Goal: Information Seeking & Learning: Learn about a topic

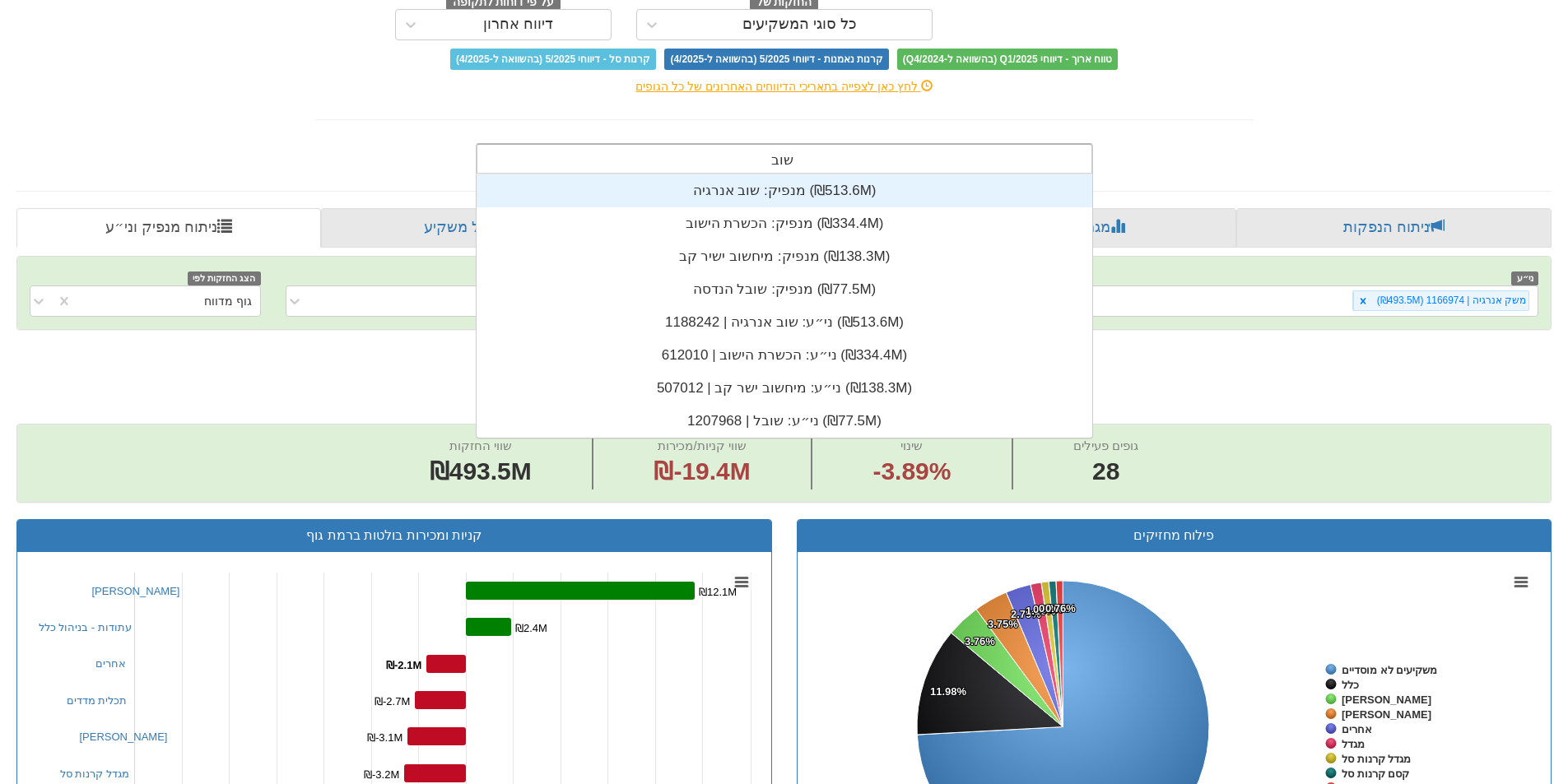
type input "שובל"
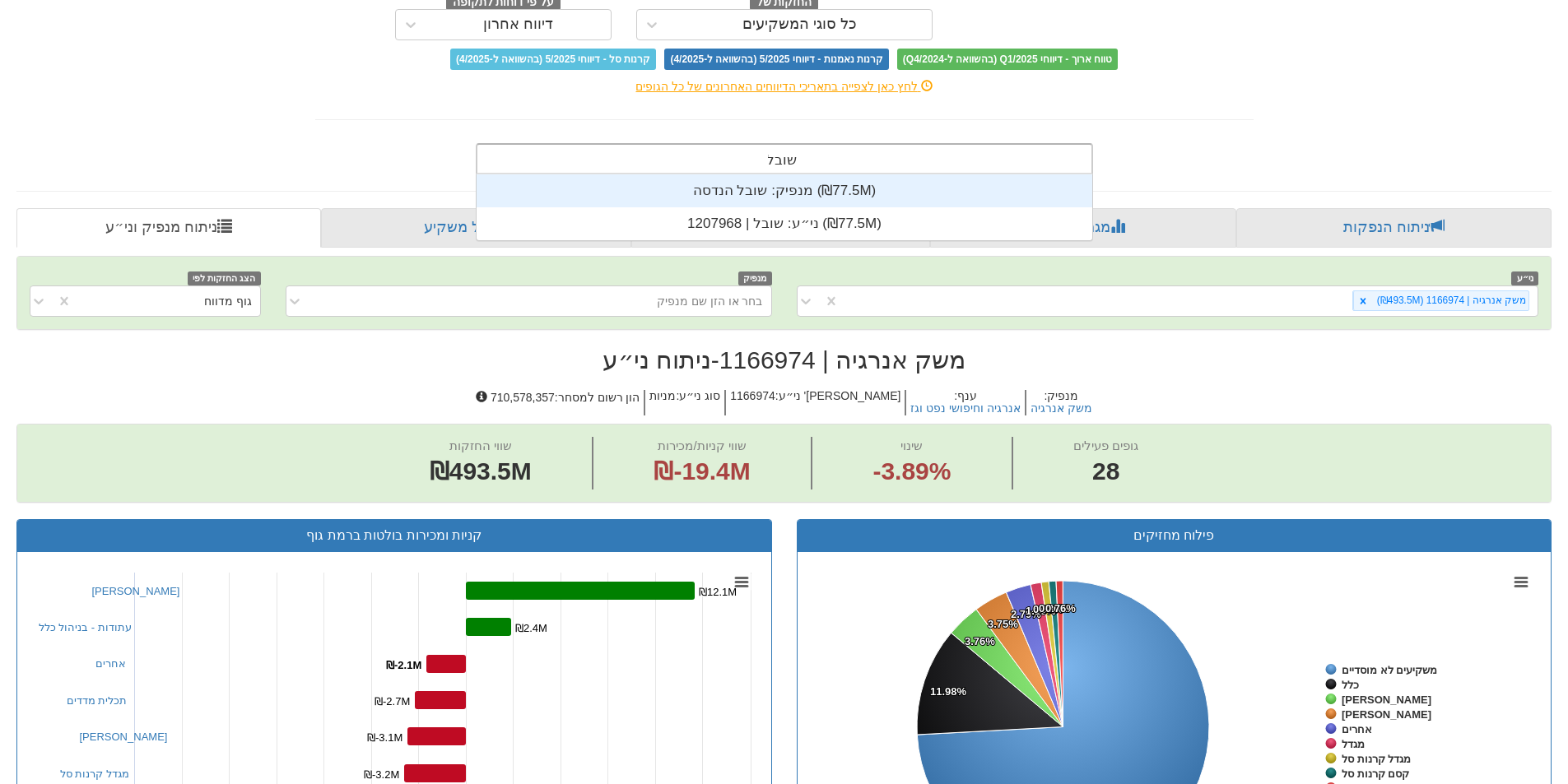
scroll to position [66, 0]
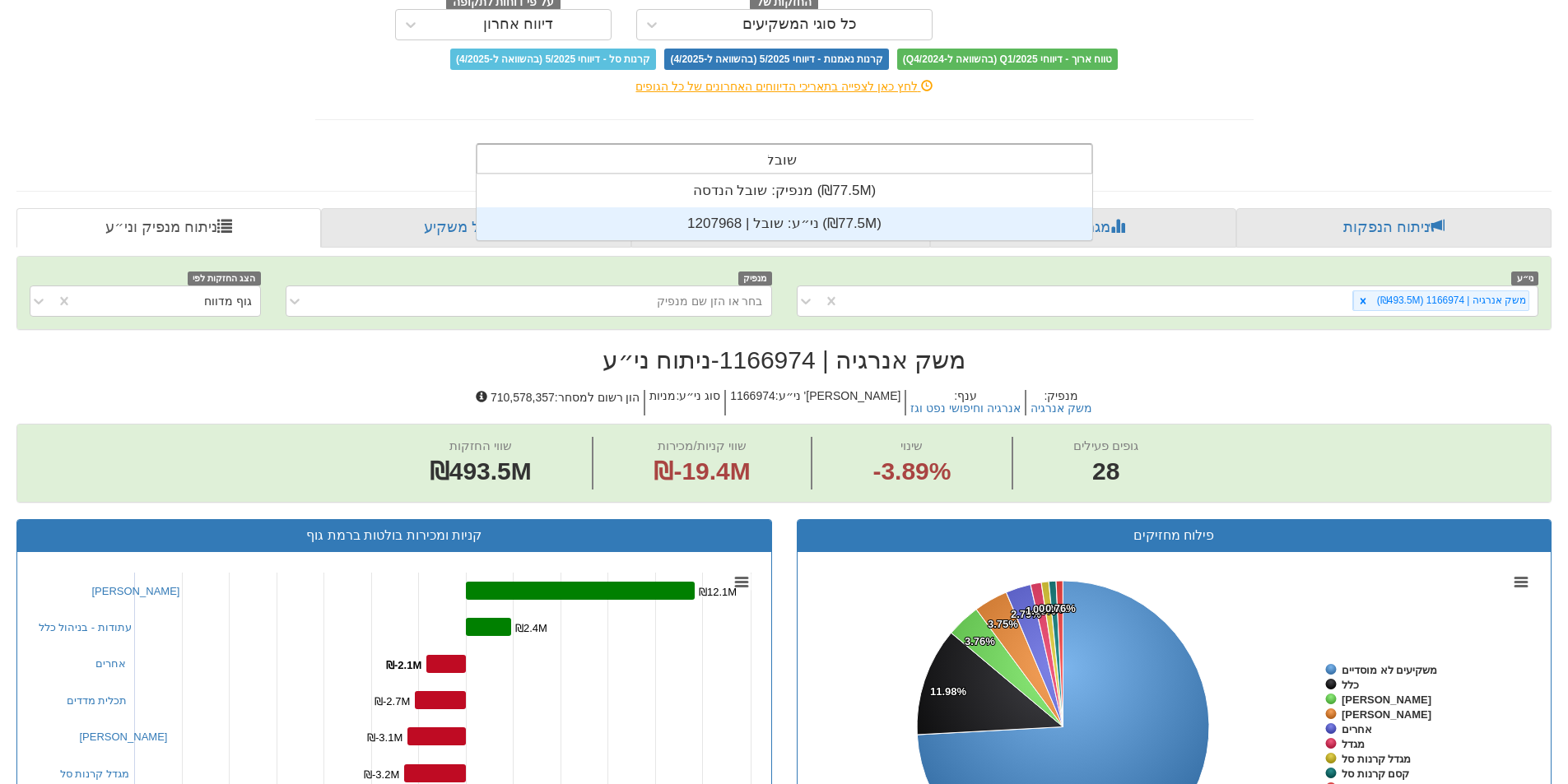
click at [797, 223] on div "ני״ע: ‏שובל | 1207968 ‎(₪77.5M)‎" at bounding box center [784, 223] width 616 height 33
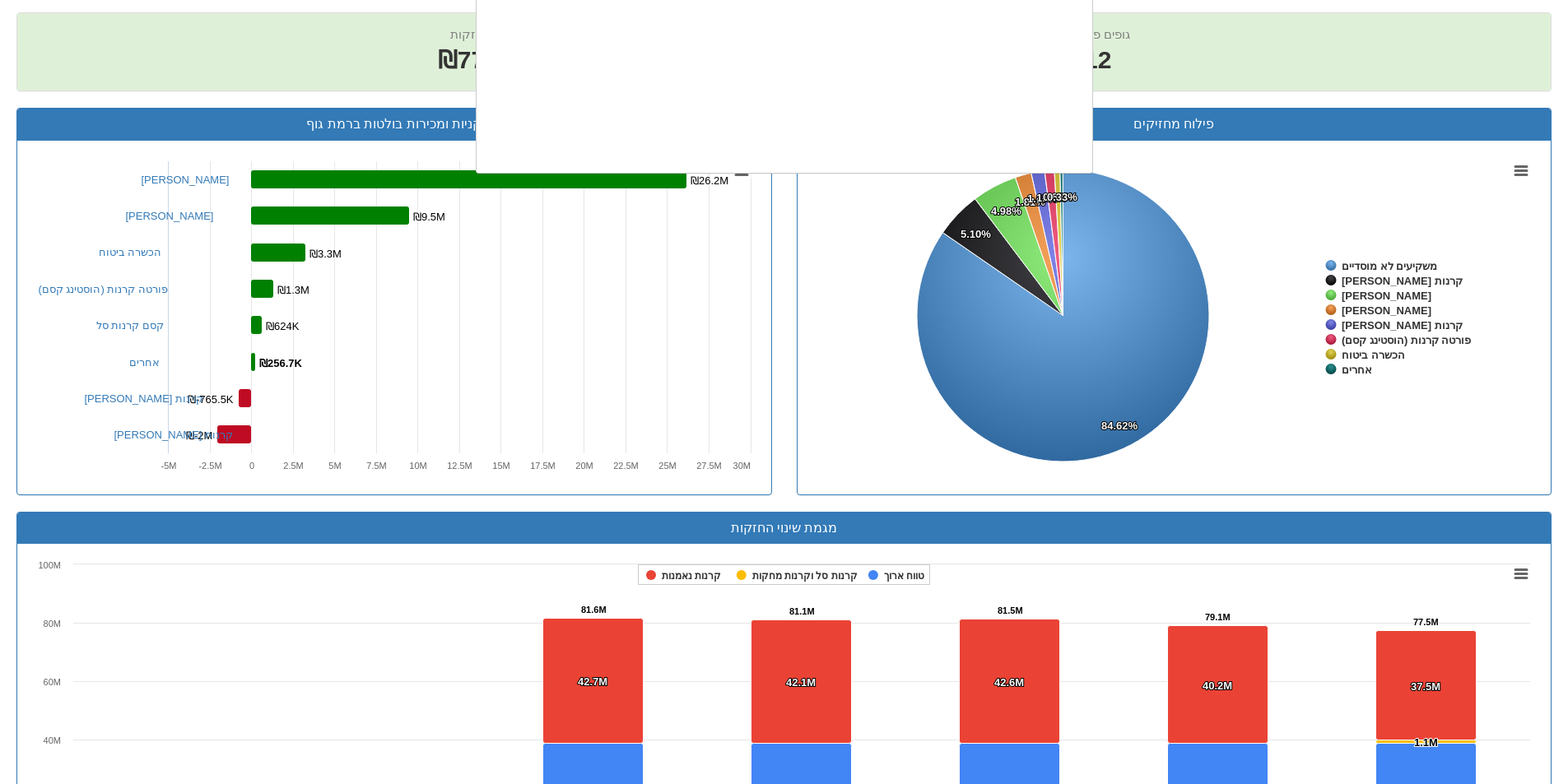
scroll to position [410, 0]
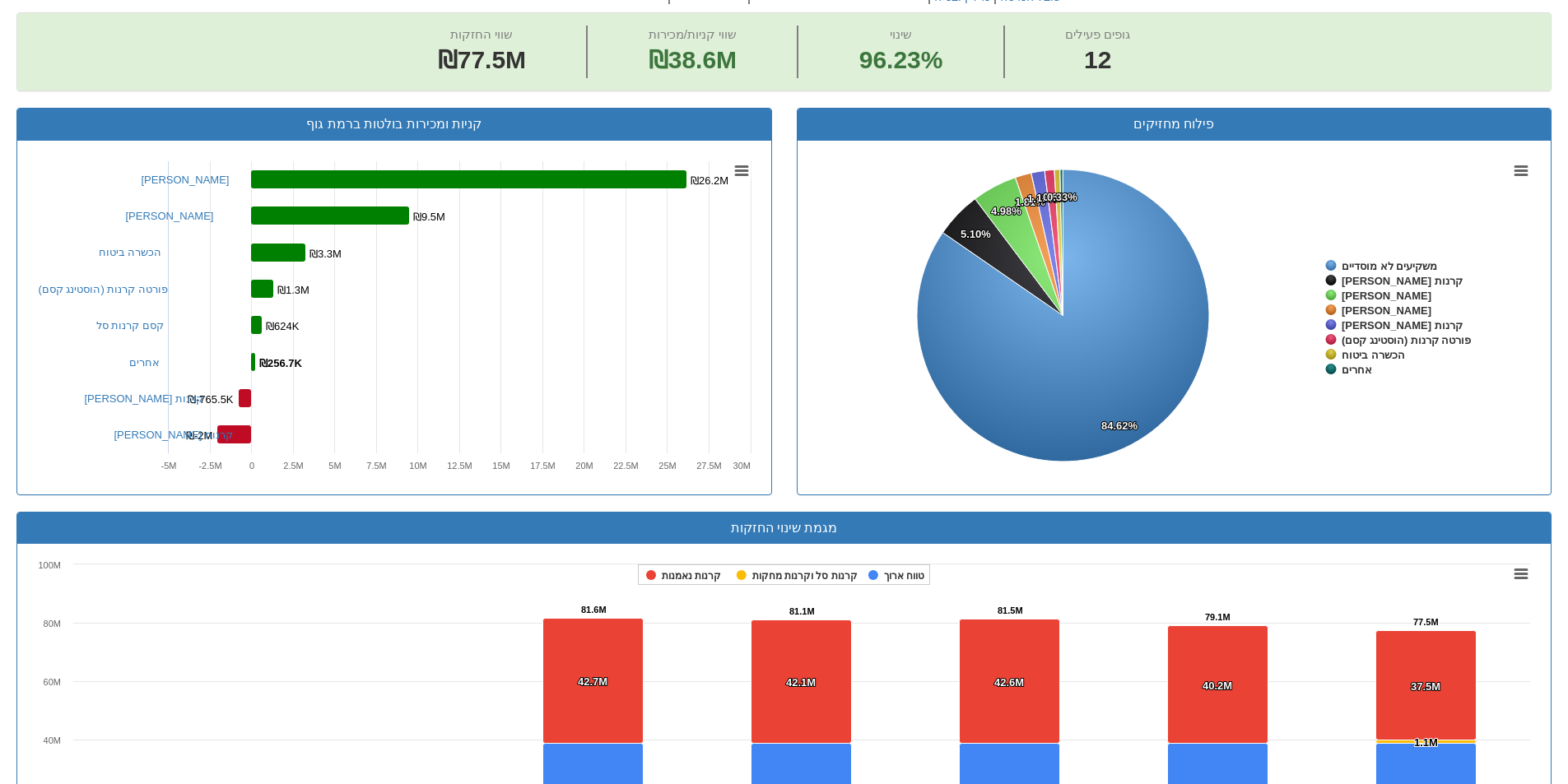
click at [276, 647] on rect at bounding box center [784, 721] width 1509 height 329
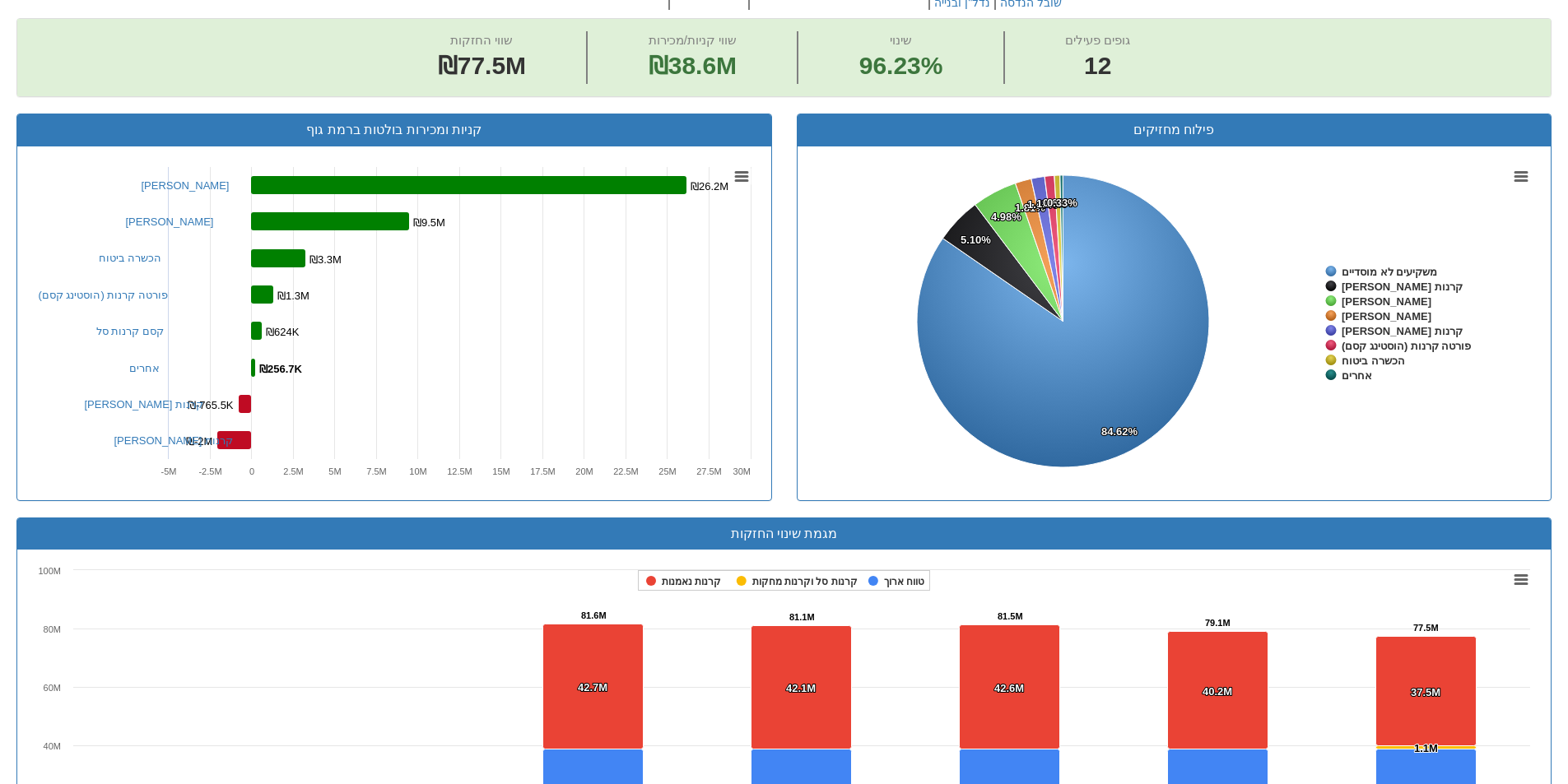
scroll to position [165, 0]
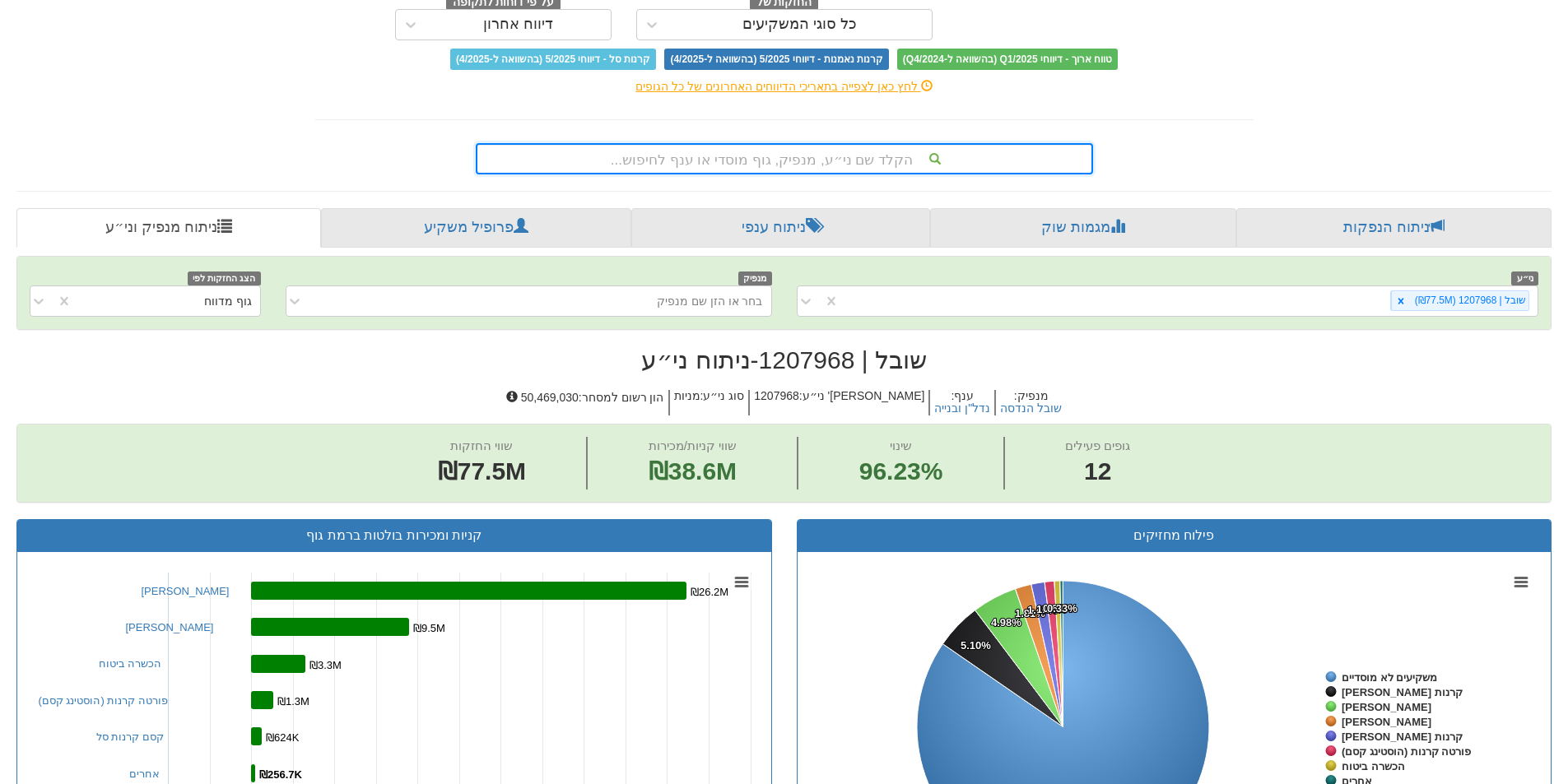
click at [888, 164] on div "הקלד שם ני״ע, מנפיק, גוף מוסדי או ענף לחיפוש..." at bounding box center [784, 159] width 614 height 28
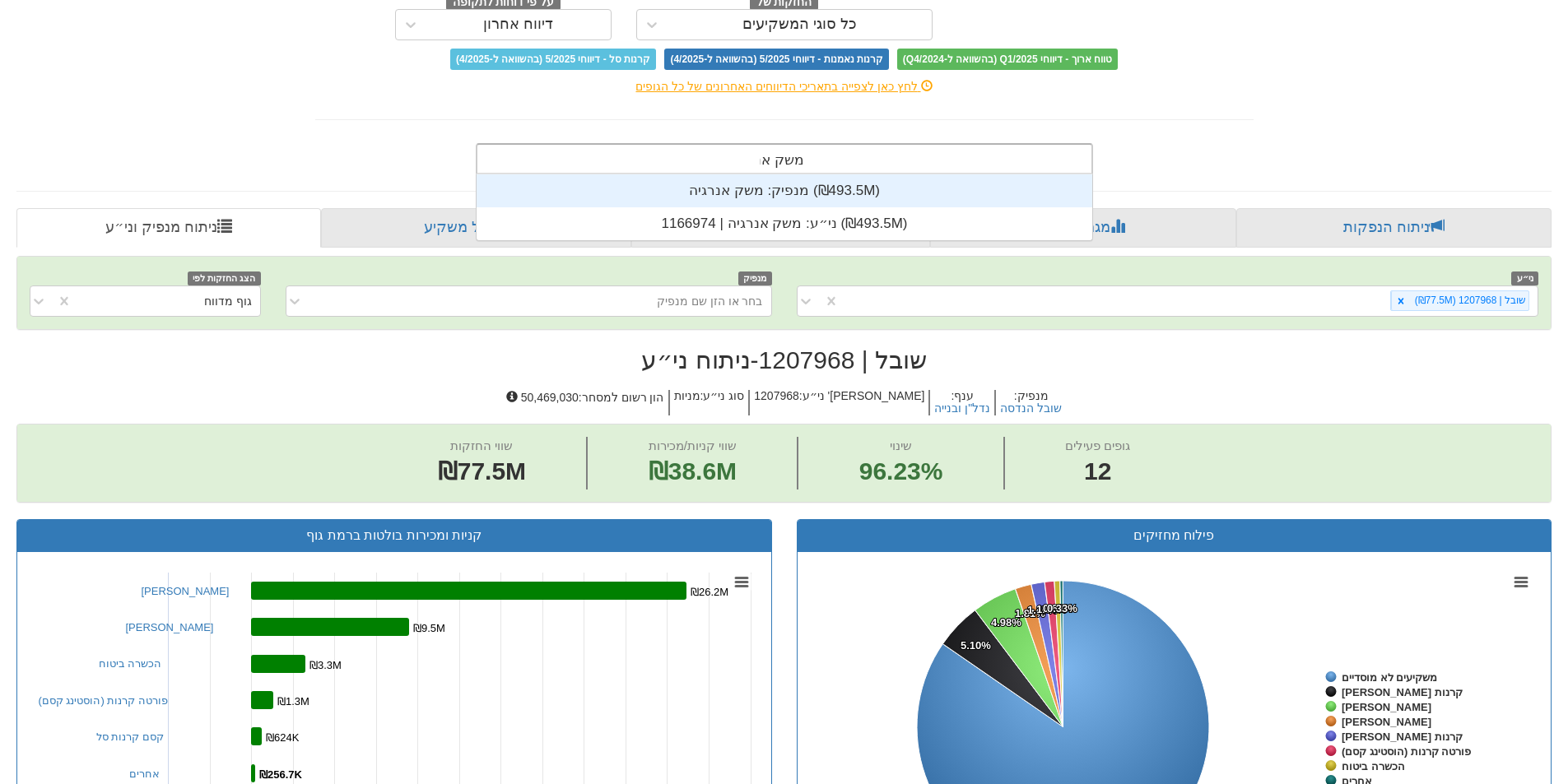
scroll to position [66, 0]
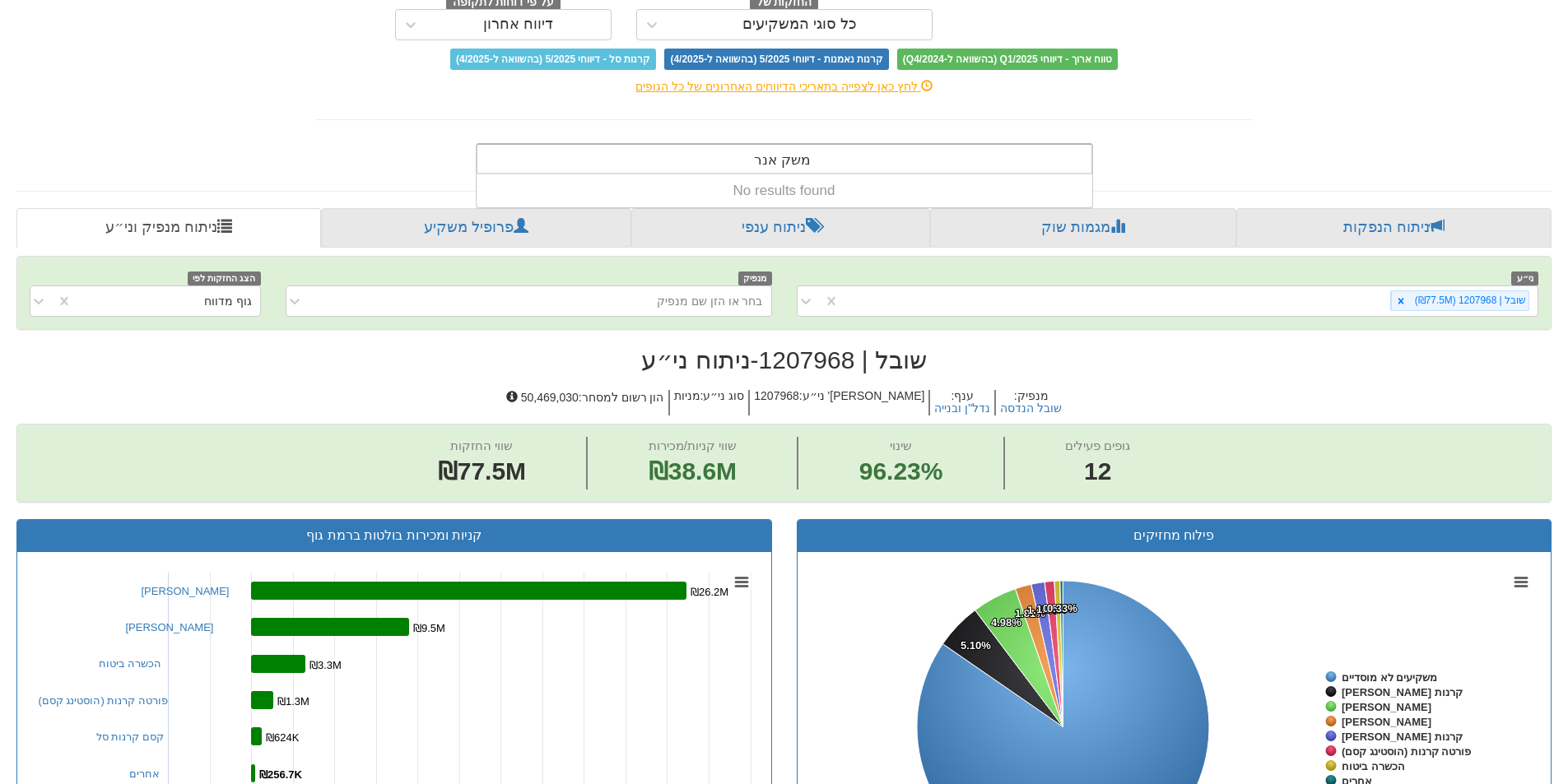
type input "משק אנר"
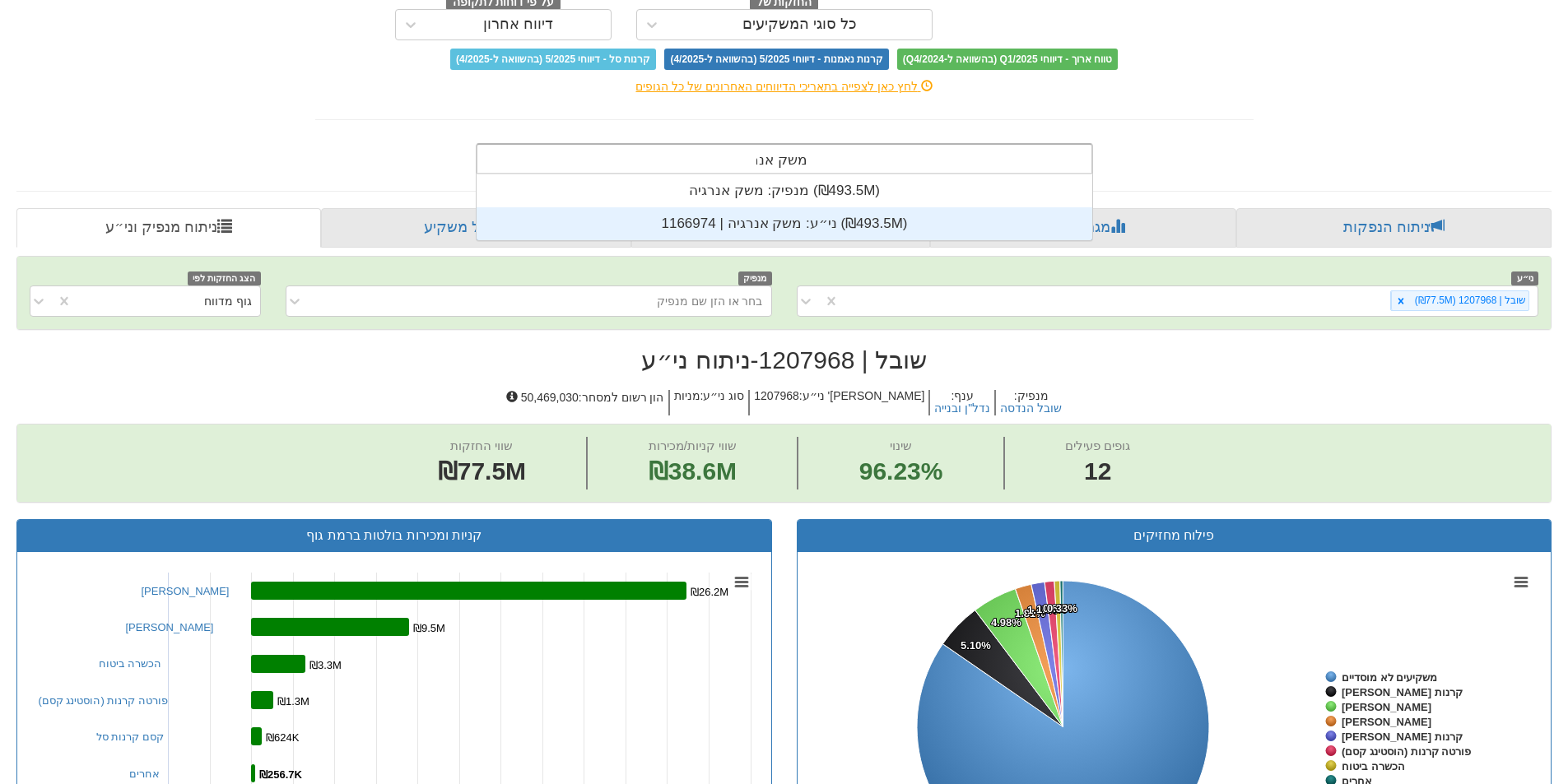
click at [837, 233] on div "ני״ע: ‏משק אנרגיה | 1166974 ‎(₪493.5M)‎" at bounding box center [784, 223] width 616 height 33
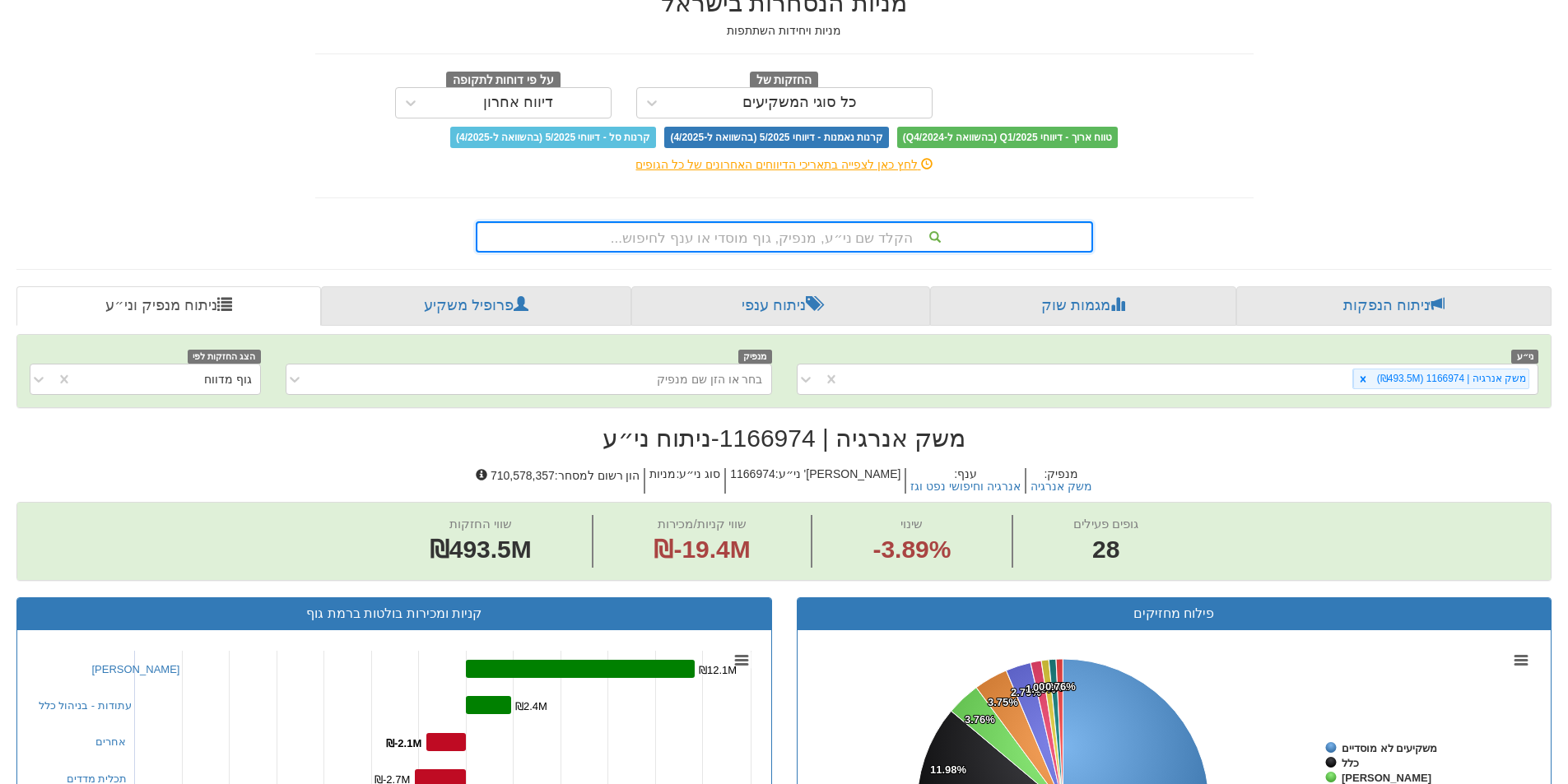
scroll to position [82, 0]
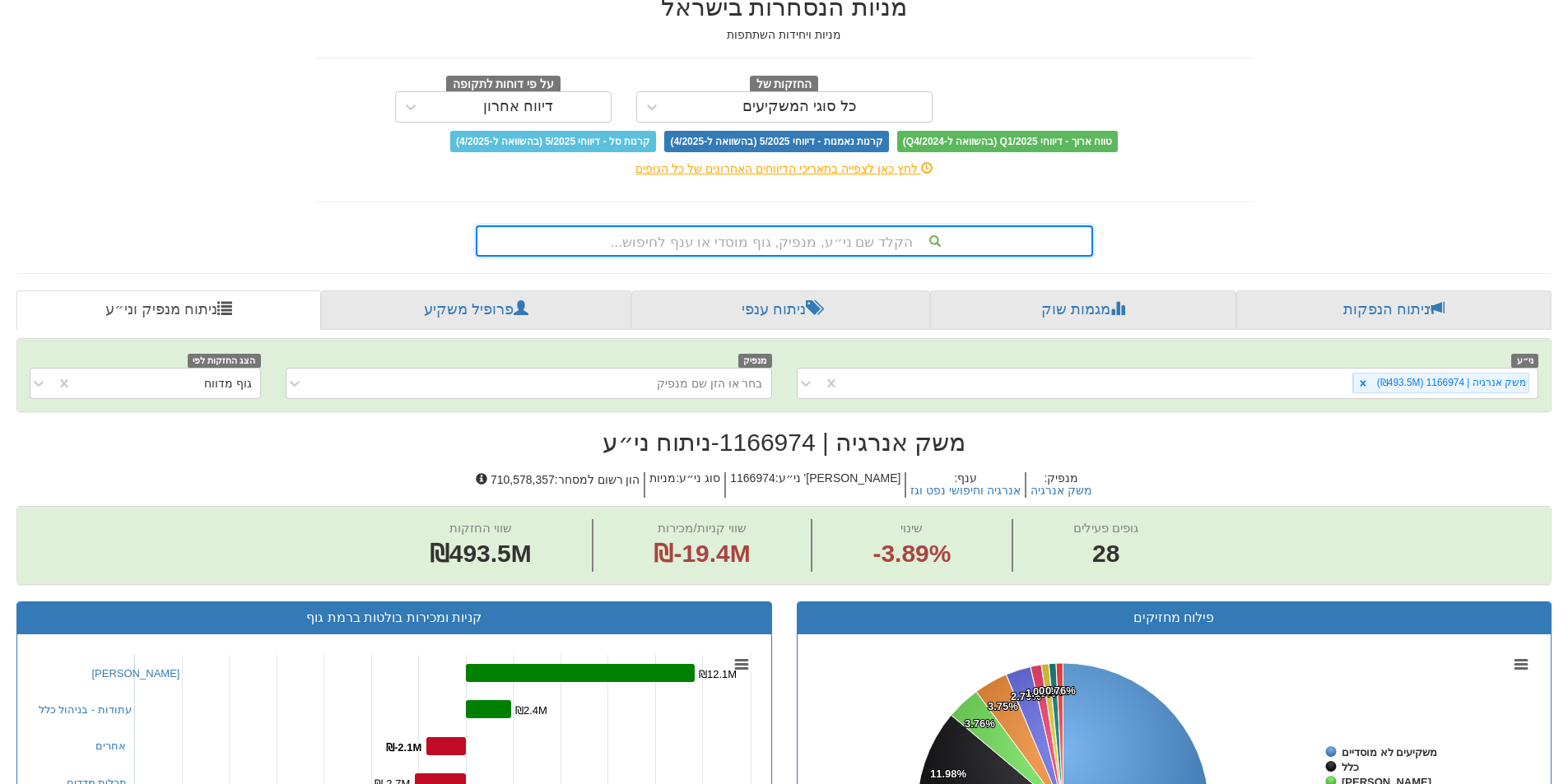
click at [835, 249] on div "הקלד שם ני״ע, מנפיק, גוף מוסדי או ענף לחיפוש..." at bounding box center [784, 241] width 614 height 28
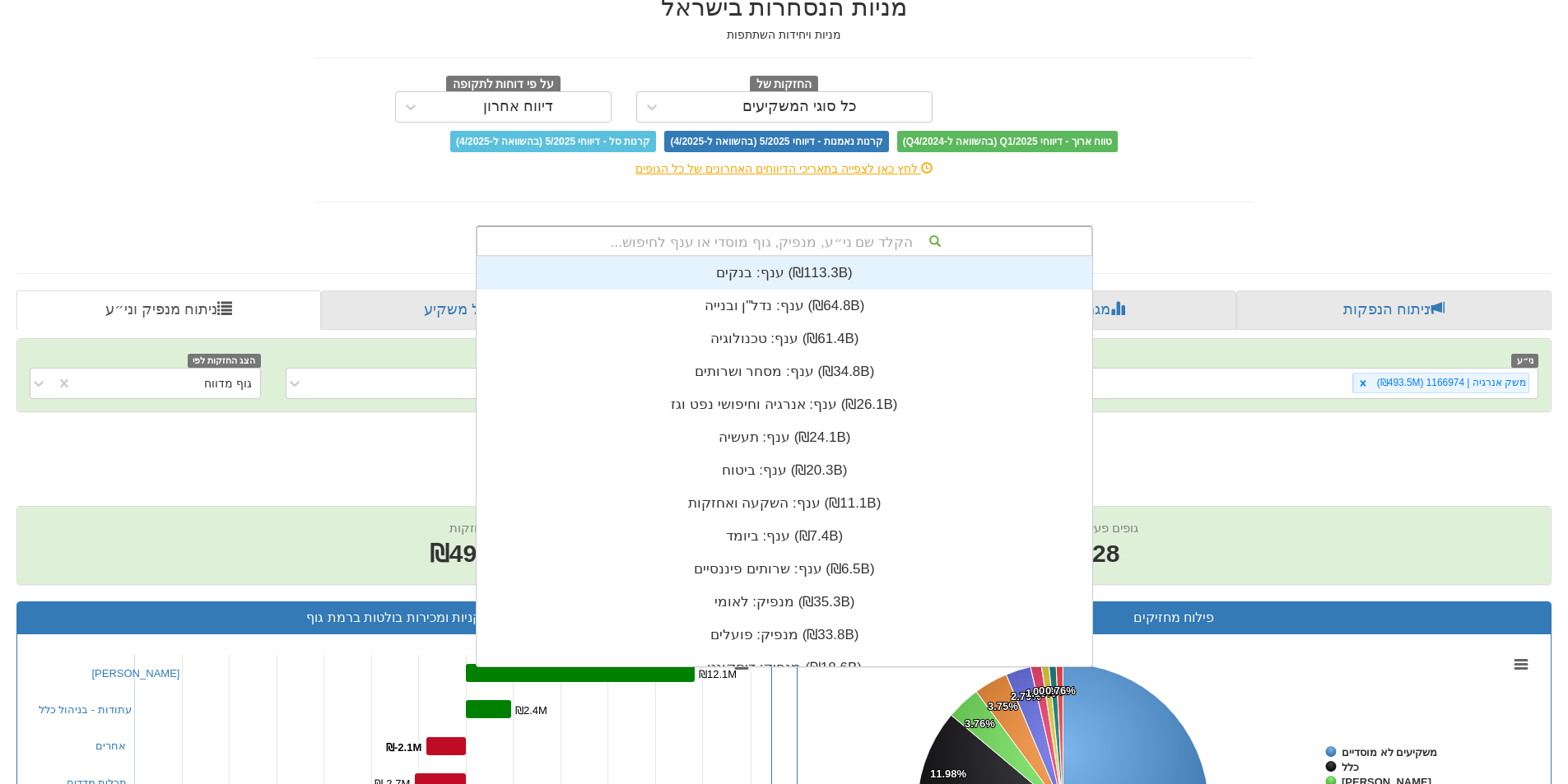
scroll to position [410, 0]
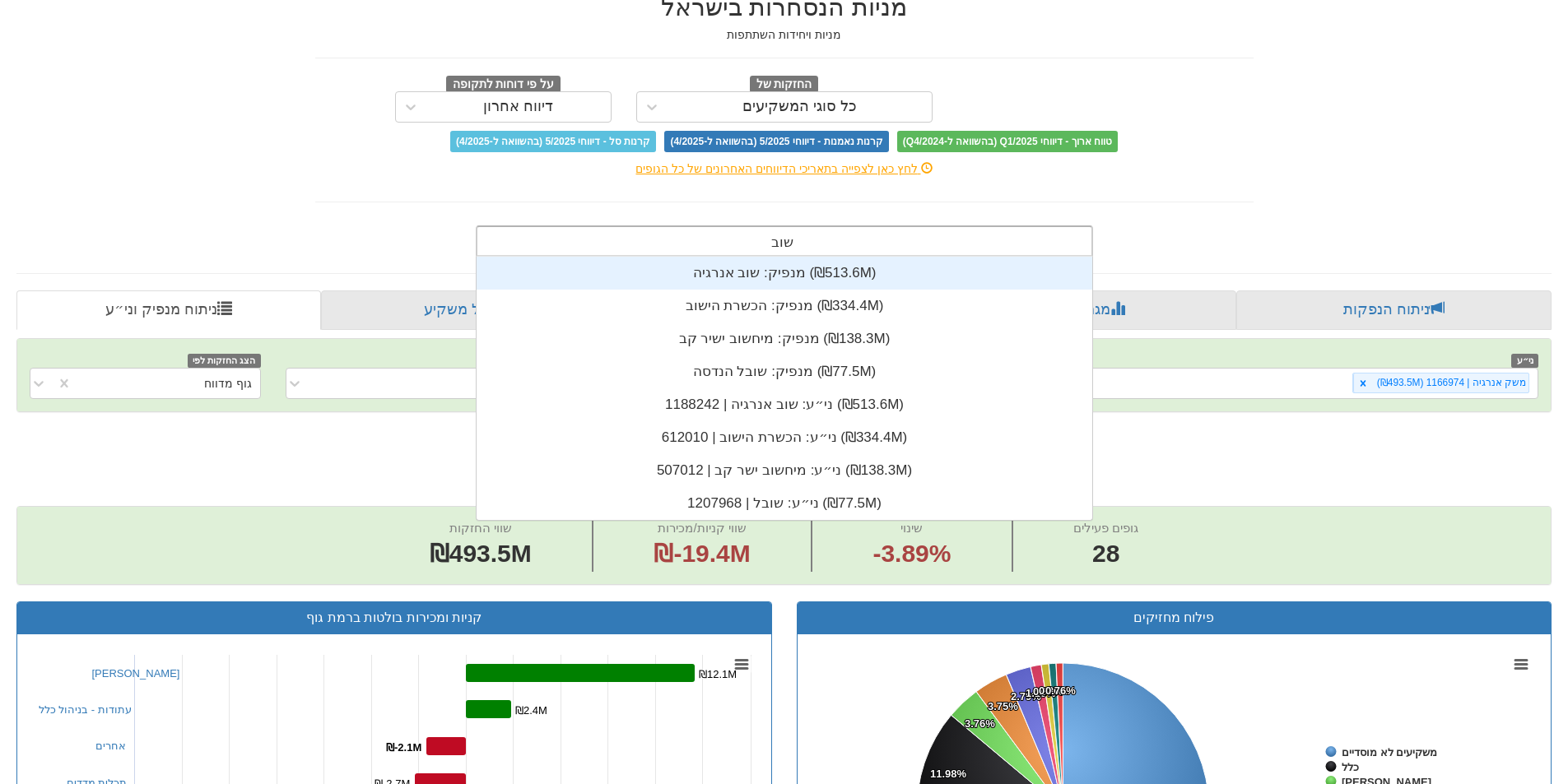
type input "שובל"
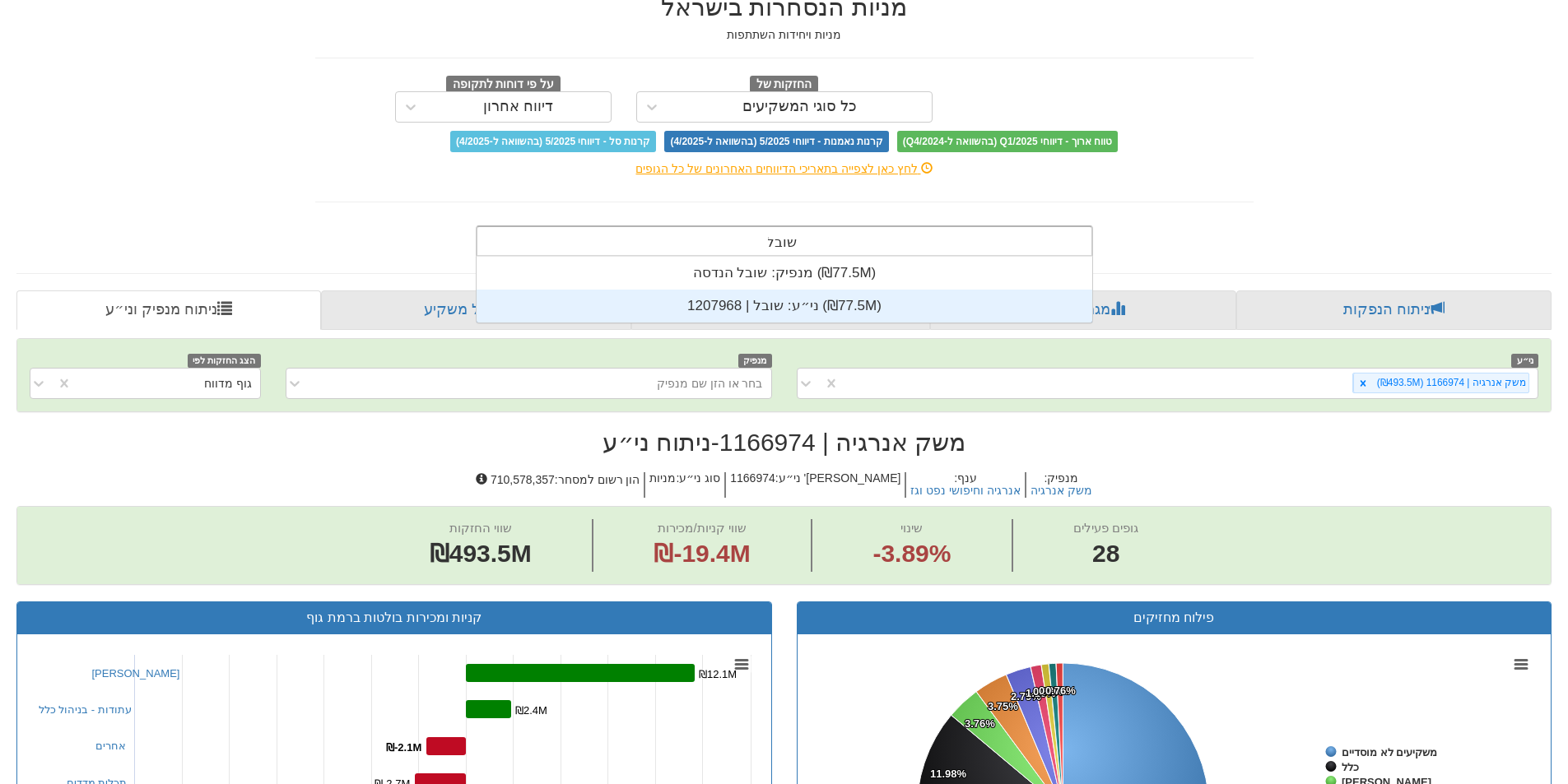
click at [806, 317] on div "ני״ע: ‏שובל | 1207968 ‎(₪77.5M)‎" at bounding box center [784, 305] width 616 height 33
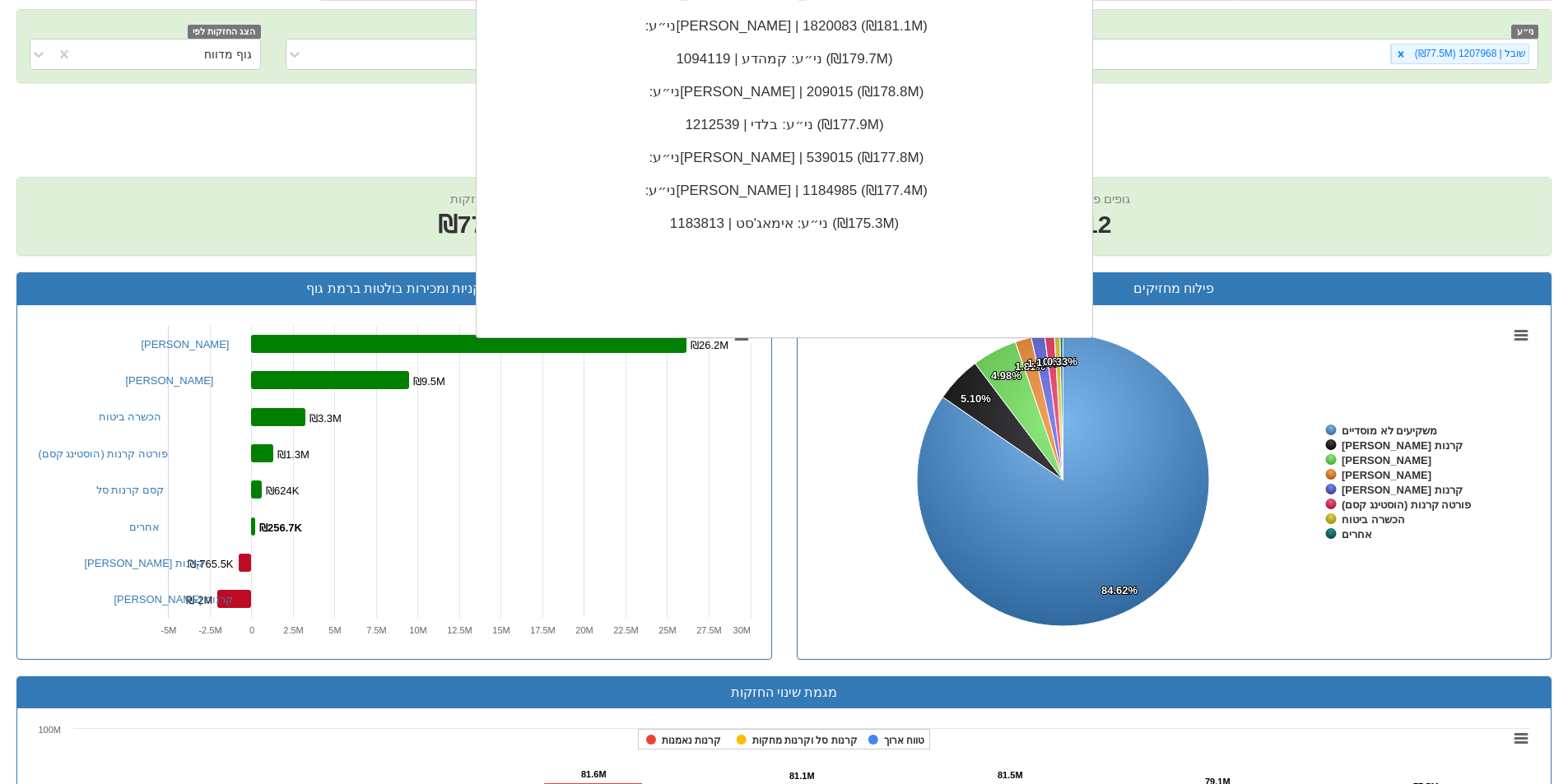
scroll to position [22052, 0]
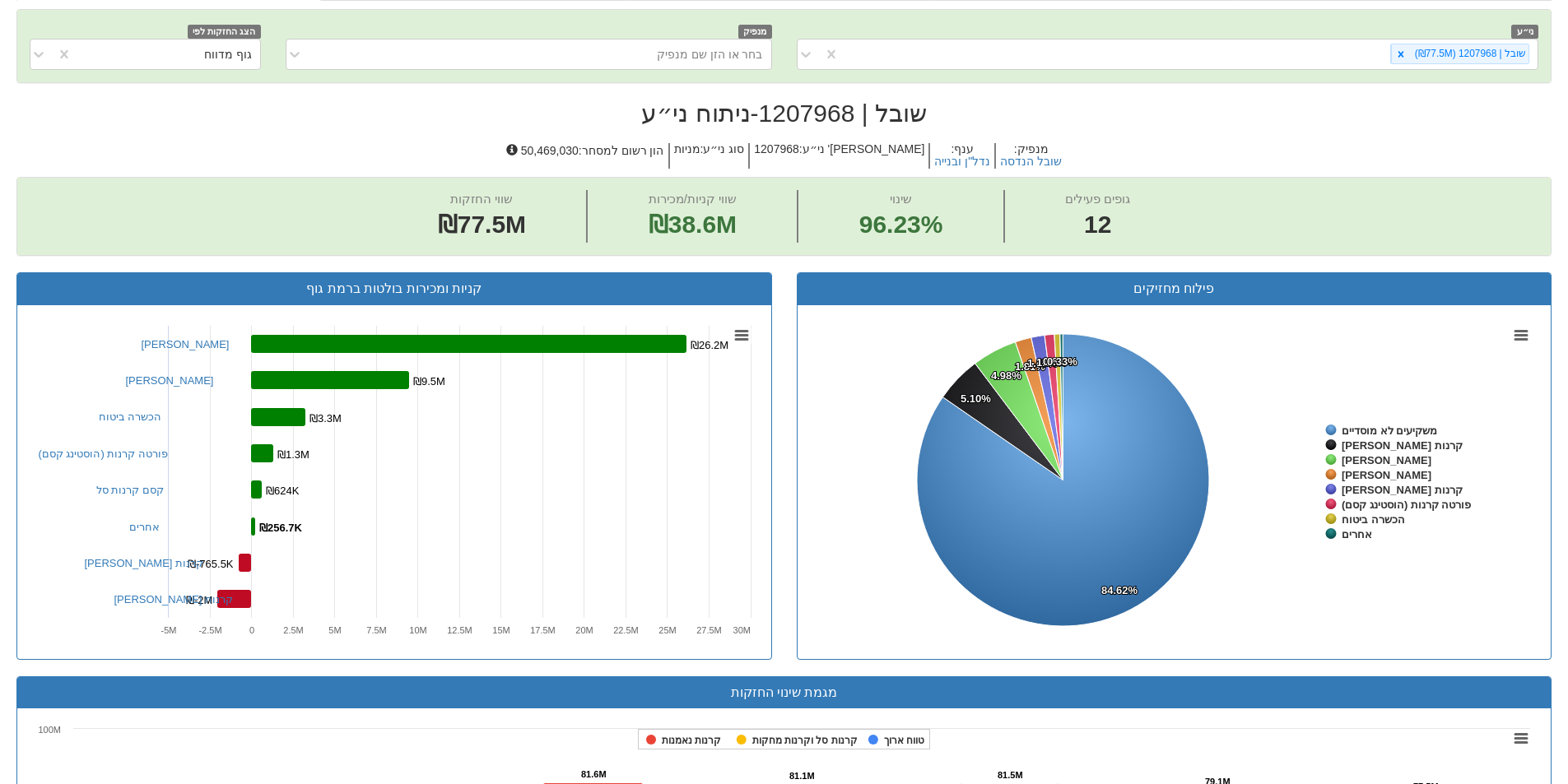
click at [1489, 139] on span "מנפיק : שובל הנדסה ענף : נדל"ן ובנייה [PERSON_NAME]' ני״ע : 1207968 סוג ני״ע : …" at bounding box center [784, 155] width 1535 height 42
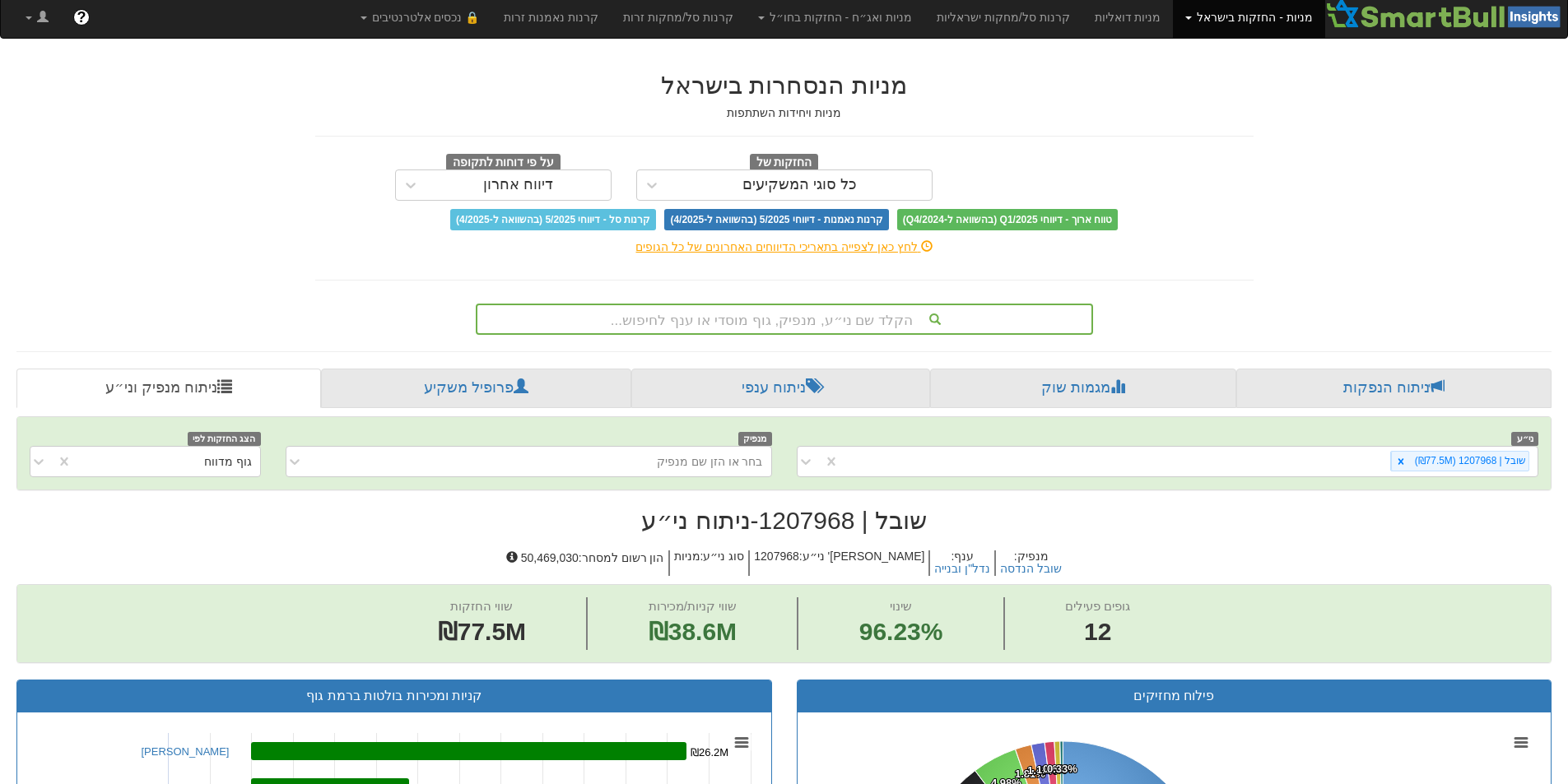
scroll to position [0, 0]
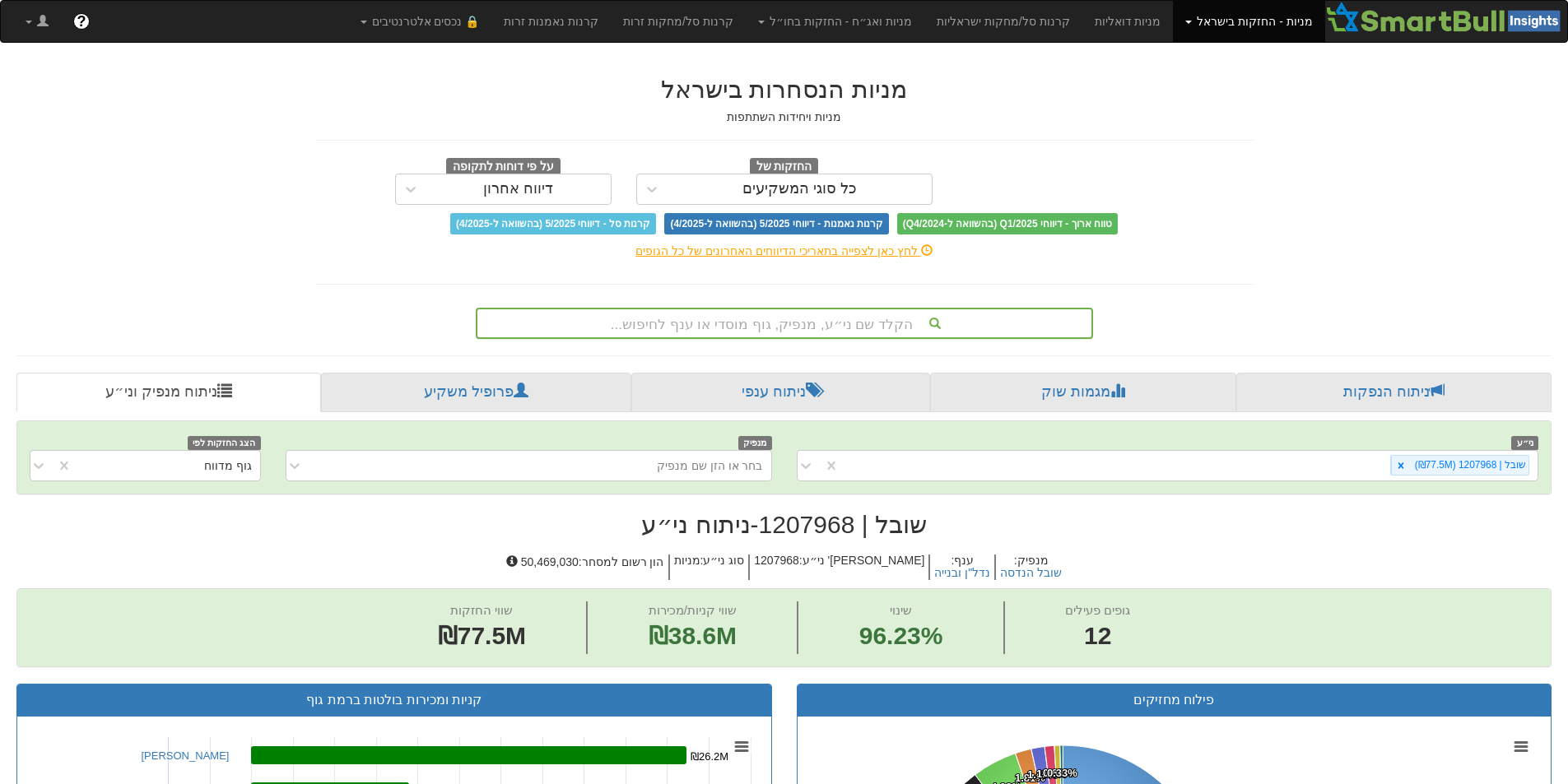
click at [843, 324] on div "הקלד שם ני״ע, מנפיק, גוף מוסדי או ענף לחיפוש..." at bounding box center [784, 324] width 614 height 28
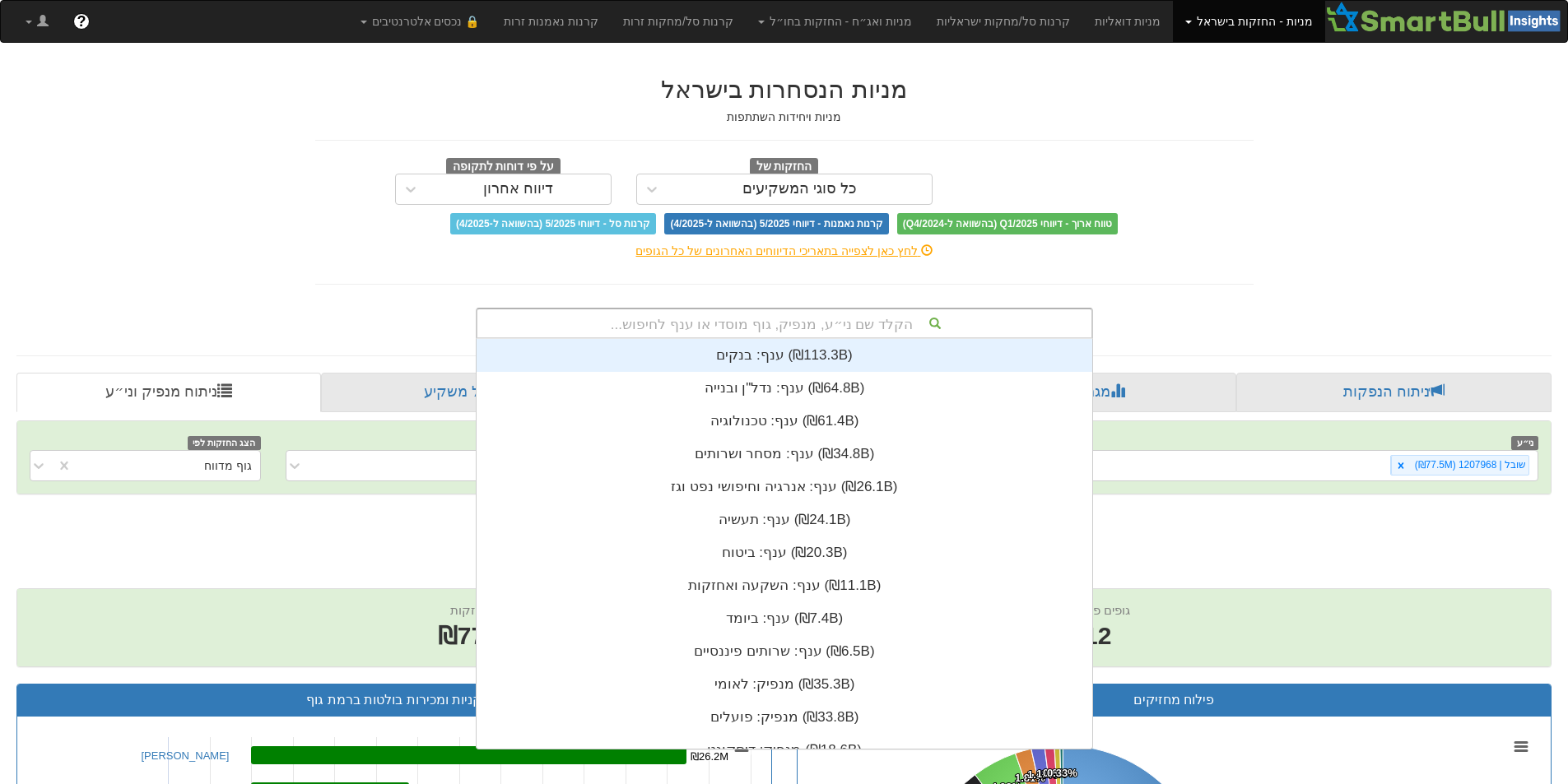
scroll to position [410, 0]
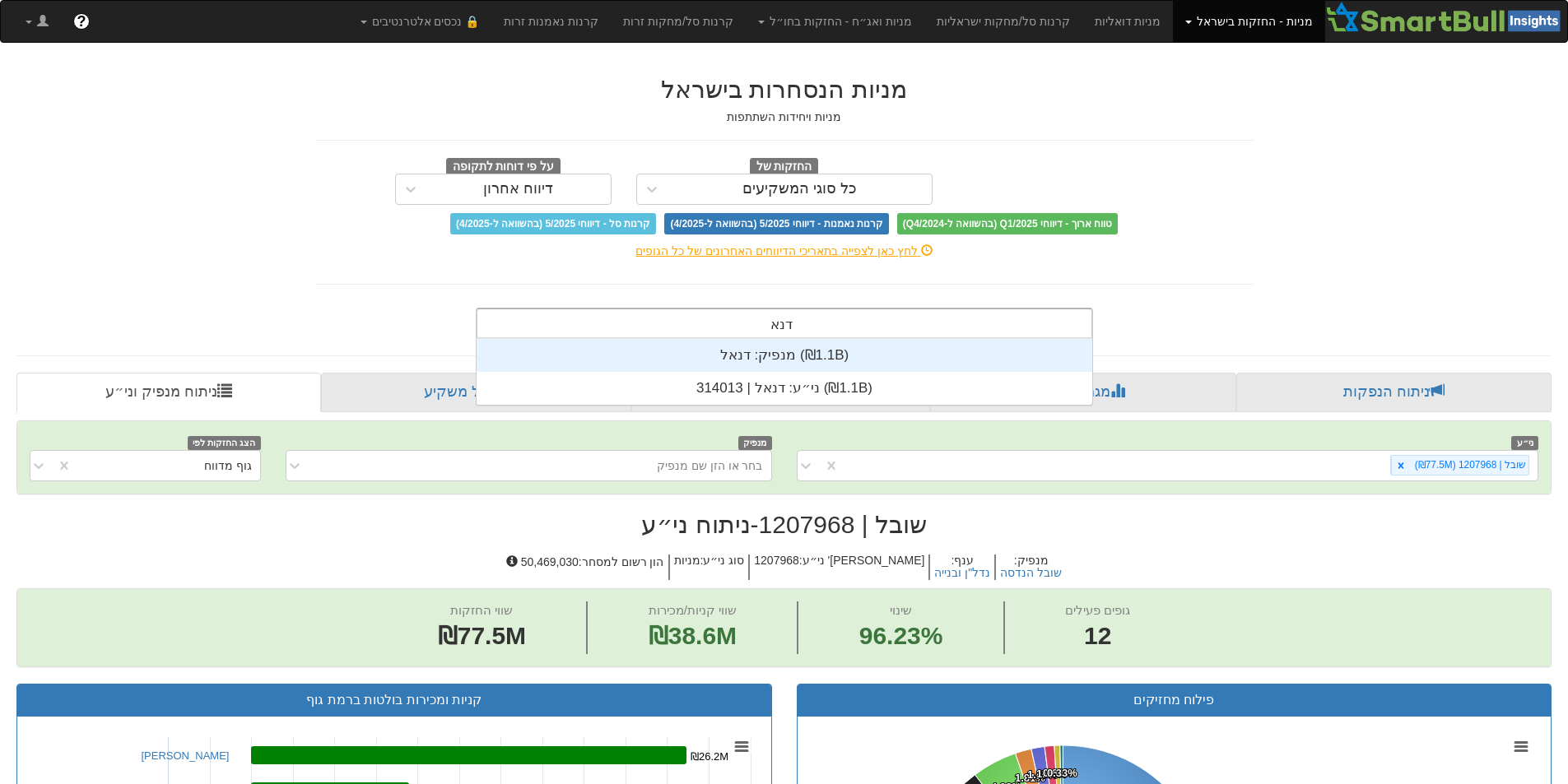
type input "דנאל"
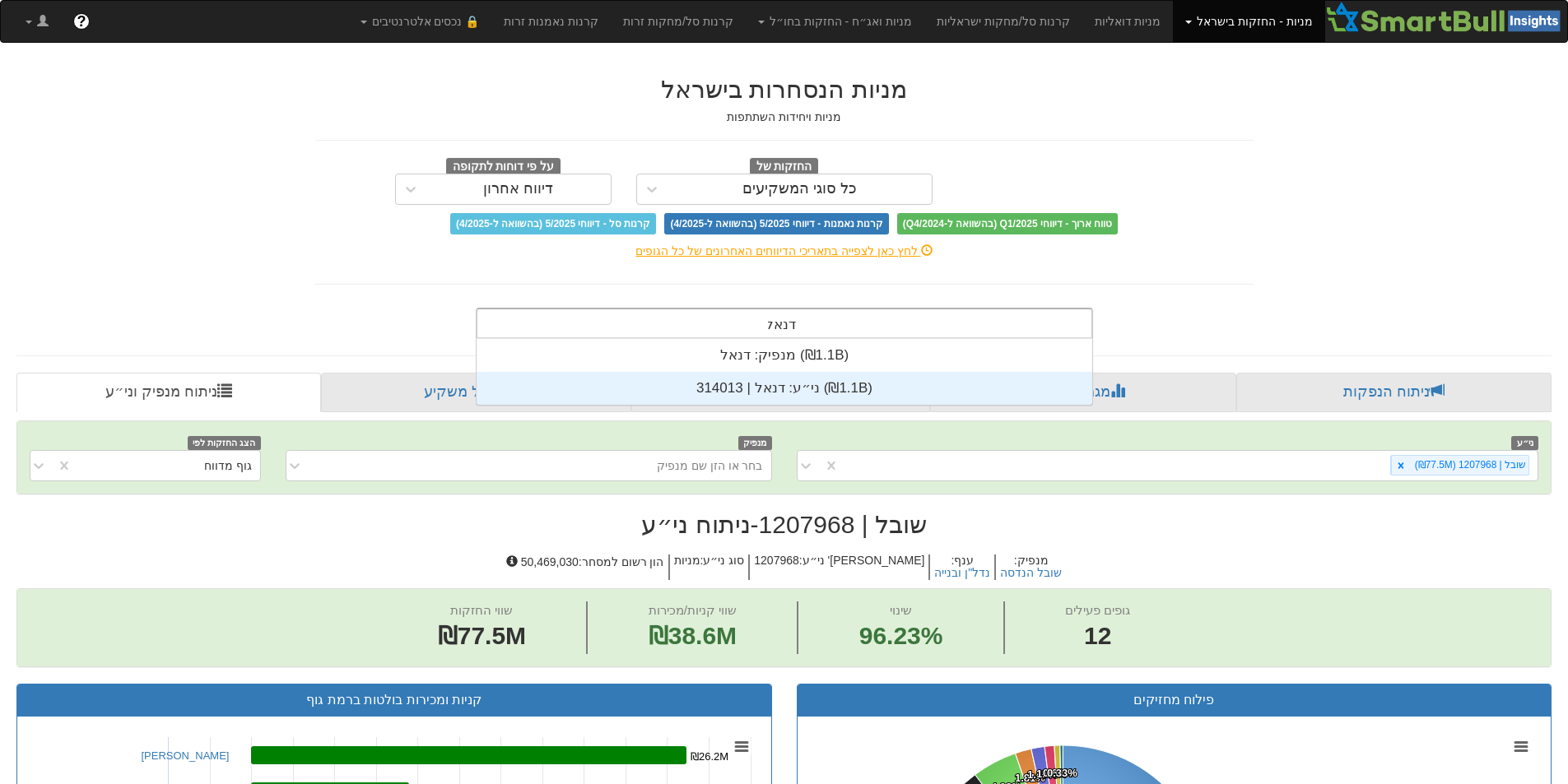
click at [810, 392] on div "ני״ע: ‏דנאל | 314013 ‎(₪1.1B)‎" at bounding box center [784, 388] width 616 height 33
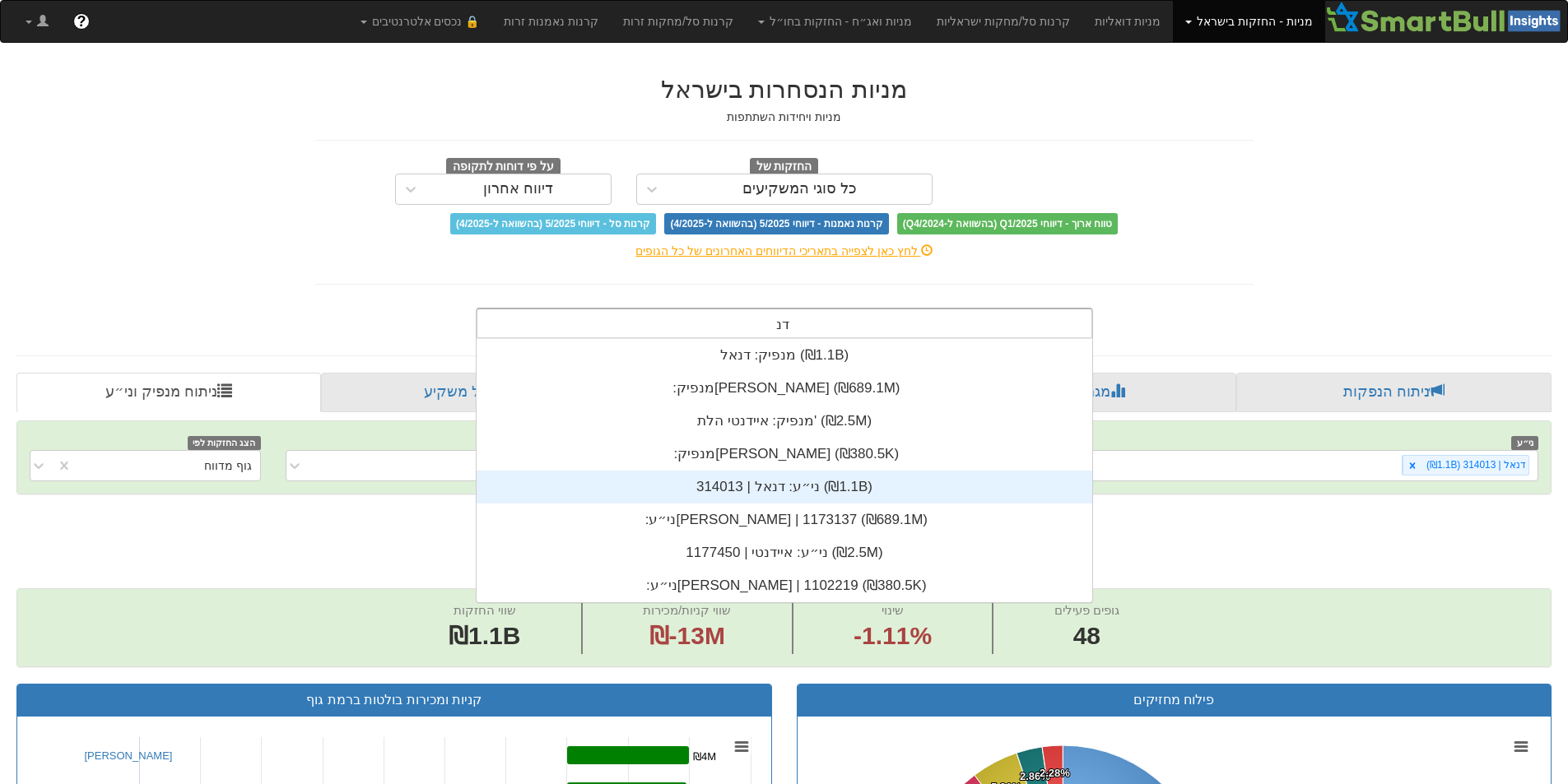
scroll to position [66, 0]
type input "דנאל"
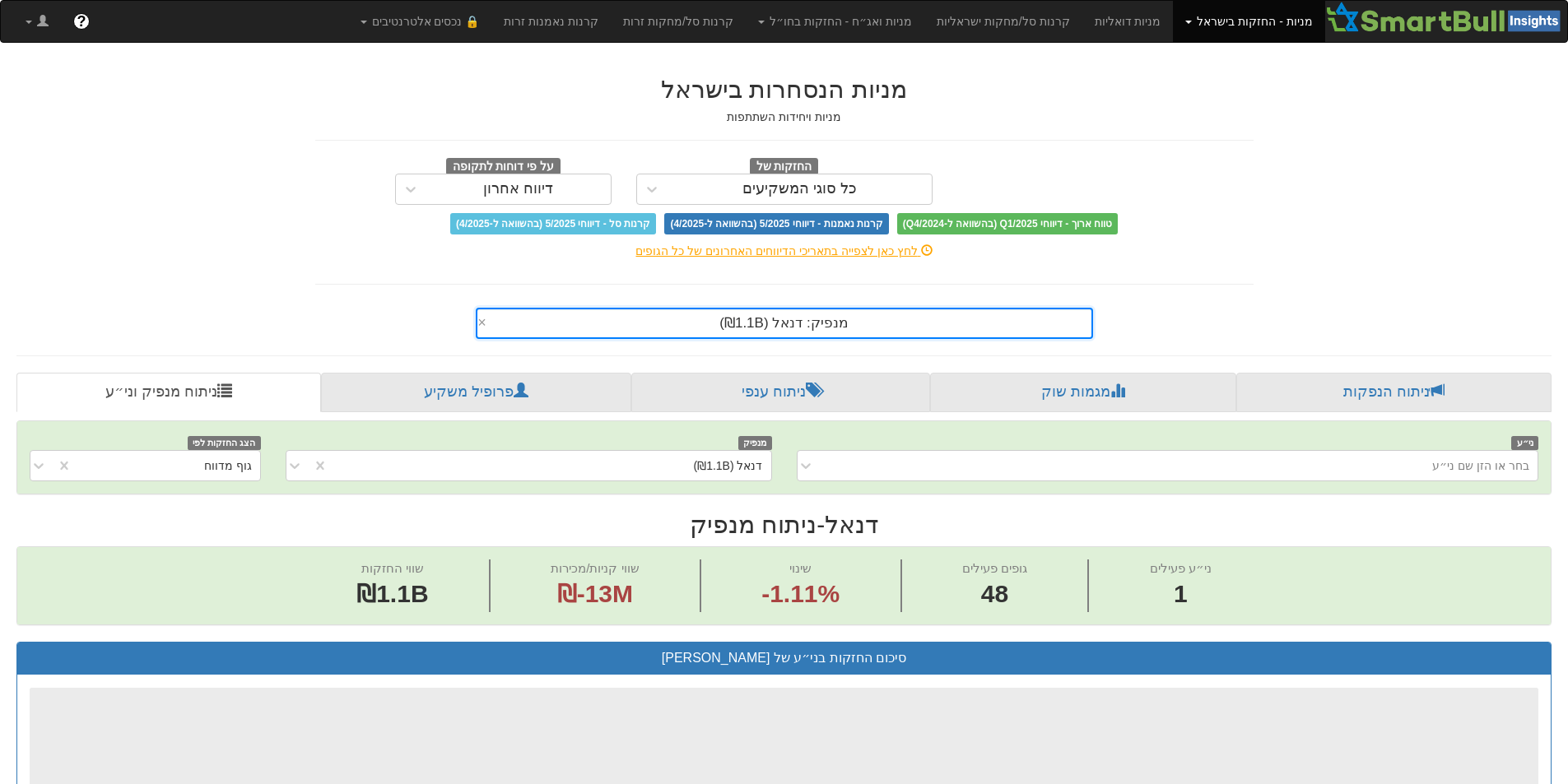
click at [832, 310] on div "מנפיק: ‏דנאל ‎(₪1.1B)‎" at bounding box center [784, 324] width 614 height 28
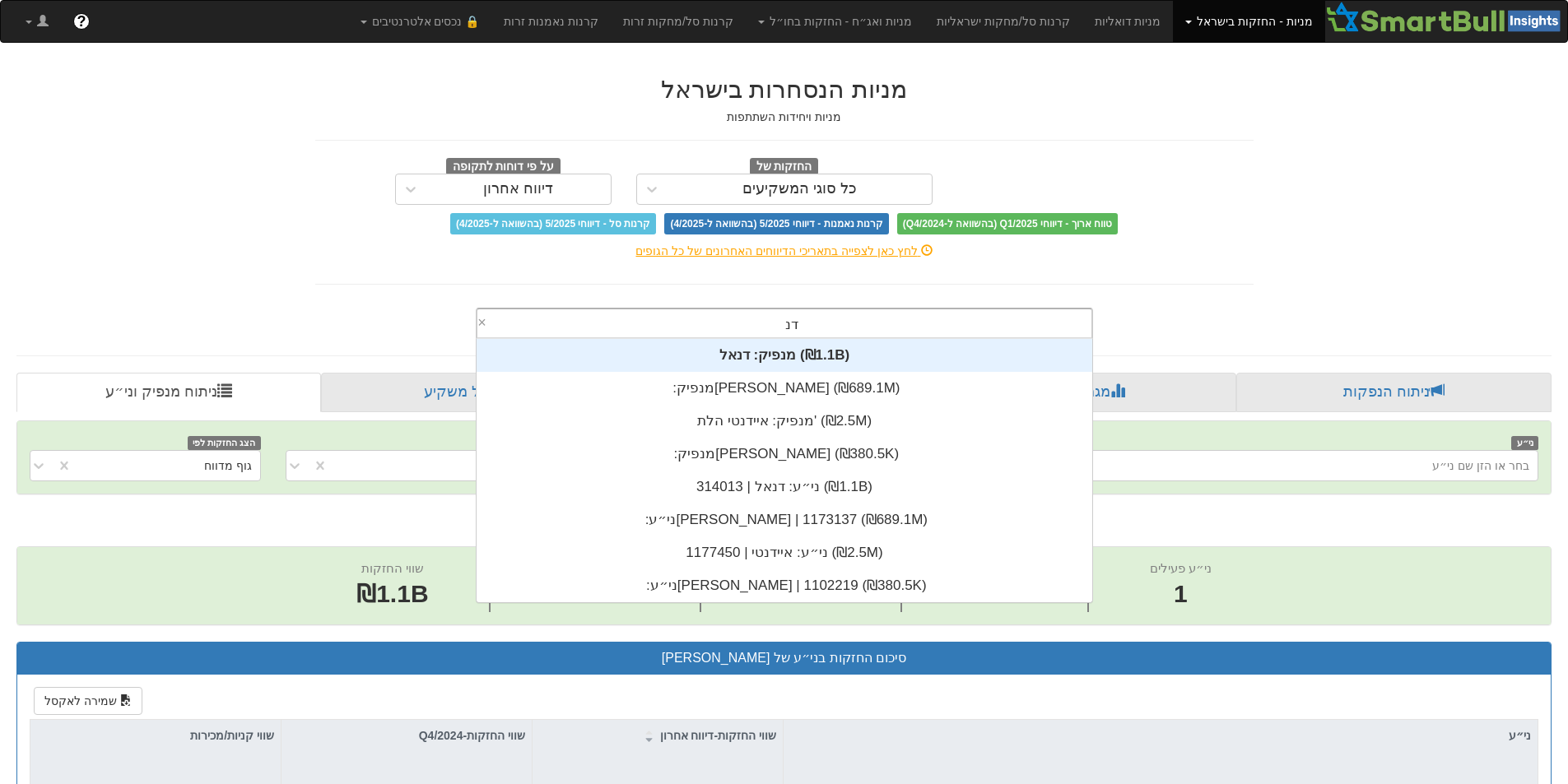
type input "דנאל"
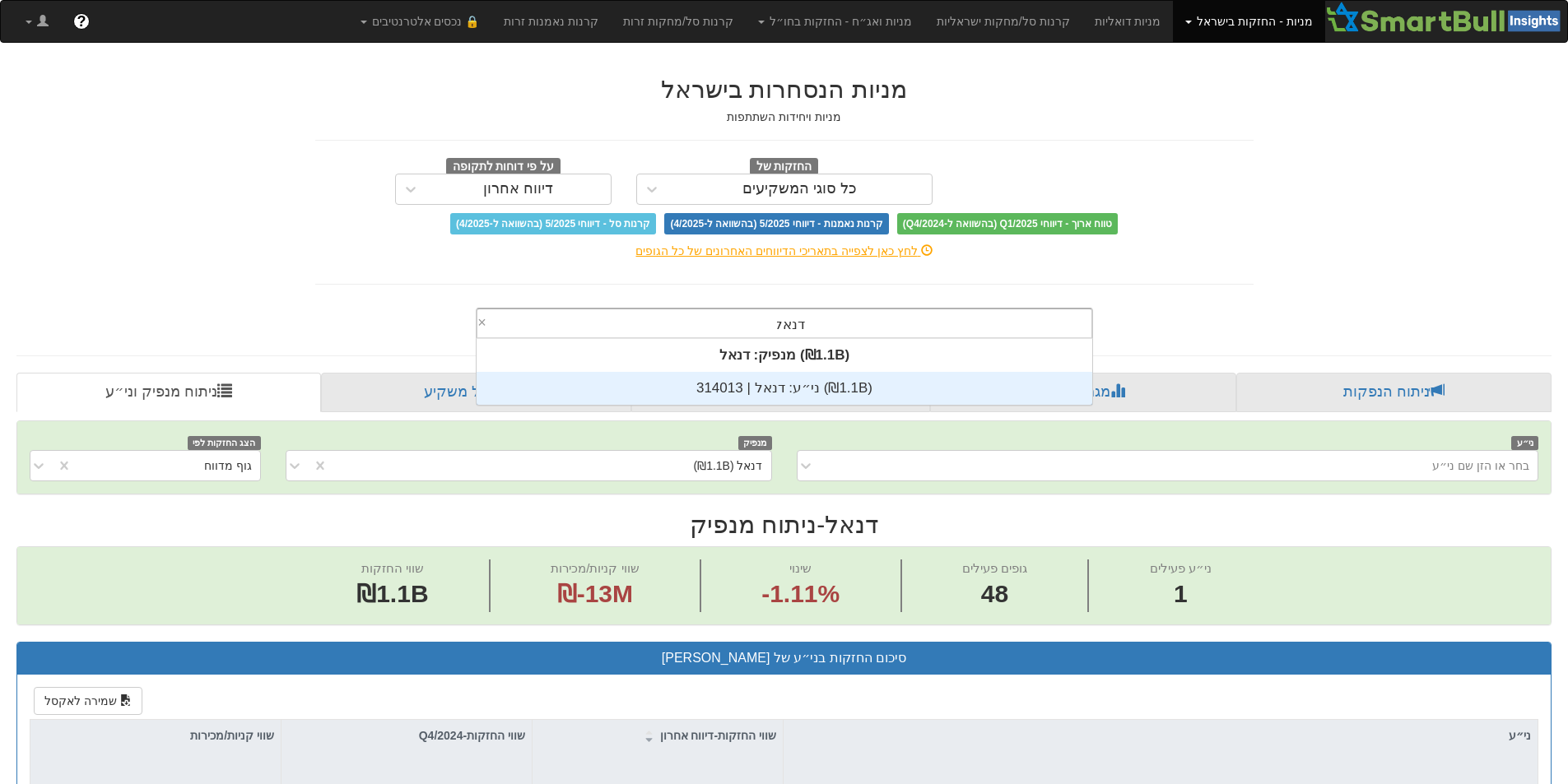
click at [811, 392] on div "ני״ע: ‏דנאל | 314013 ‎(₪1.1B)‎" at bounding box center [784, 388] width 616 height 33
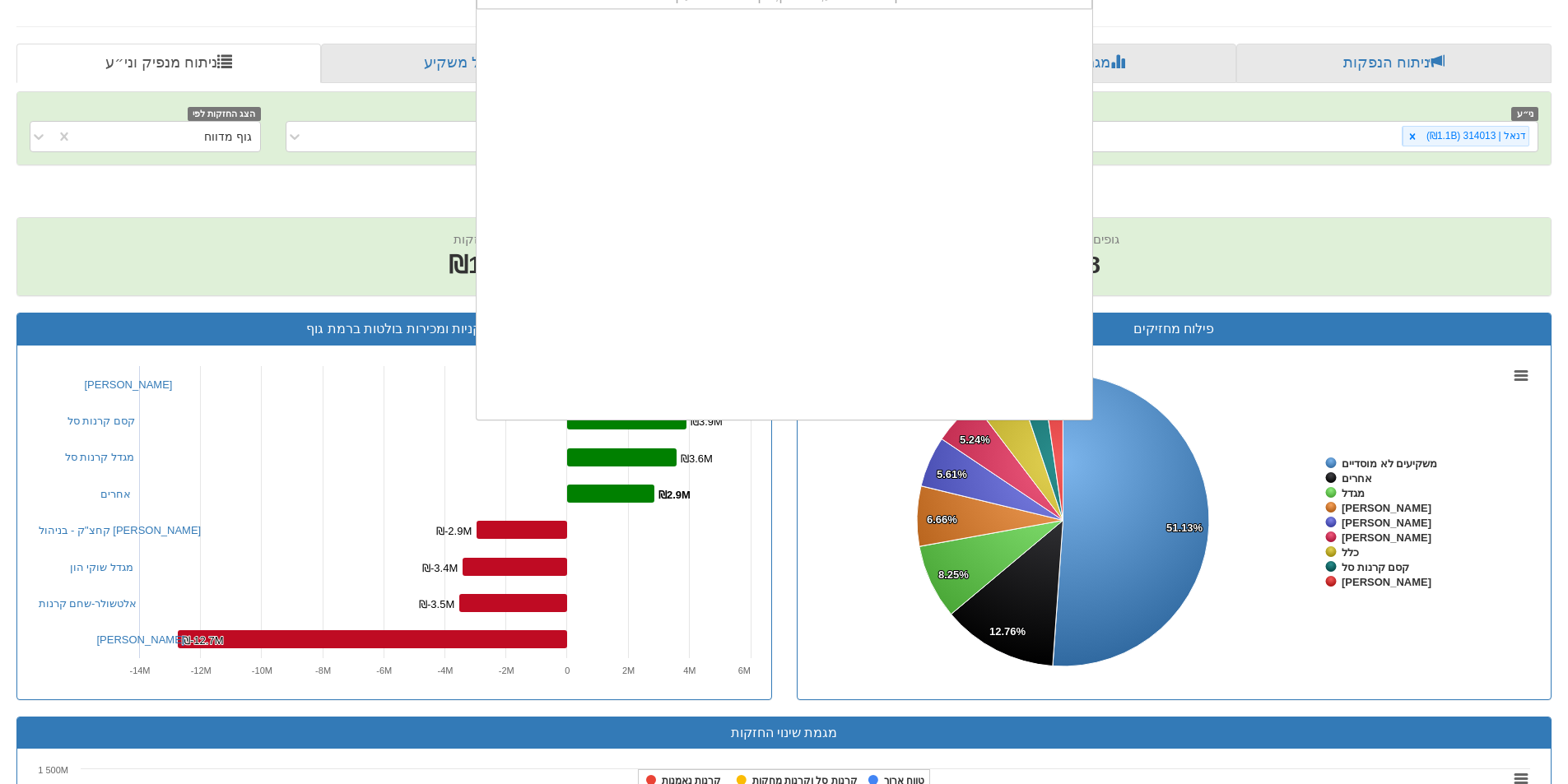
scroll to position [410, 0]
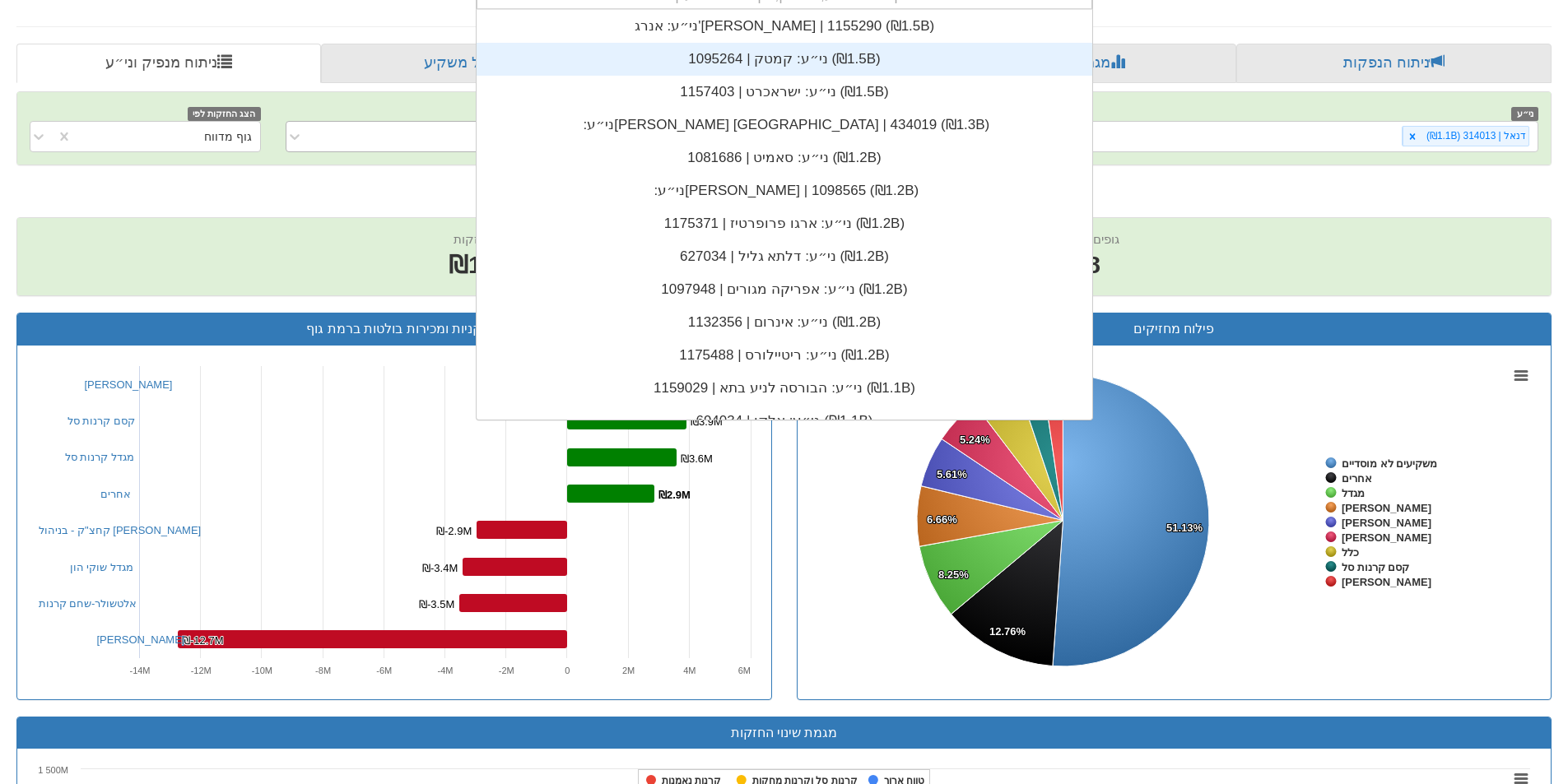
click at [421, 150] on div "בחר או הזן שם מנפיק" at bounding box center [529, 137] width 487 height 32
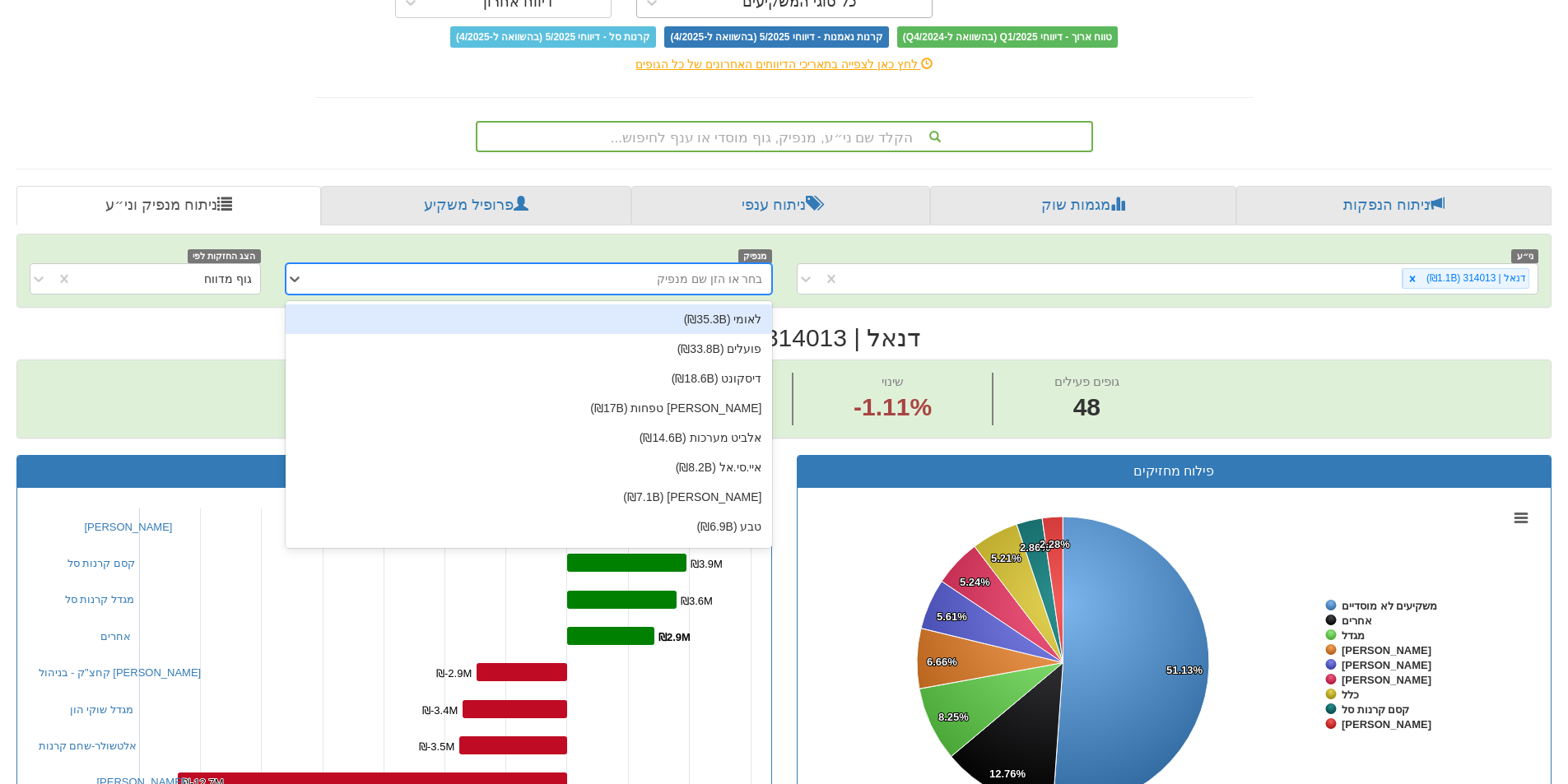
scroll to position [82, 0]
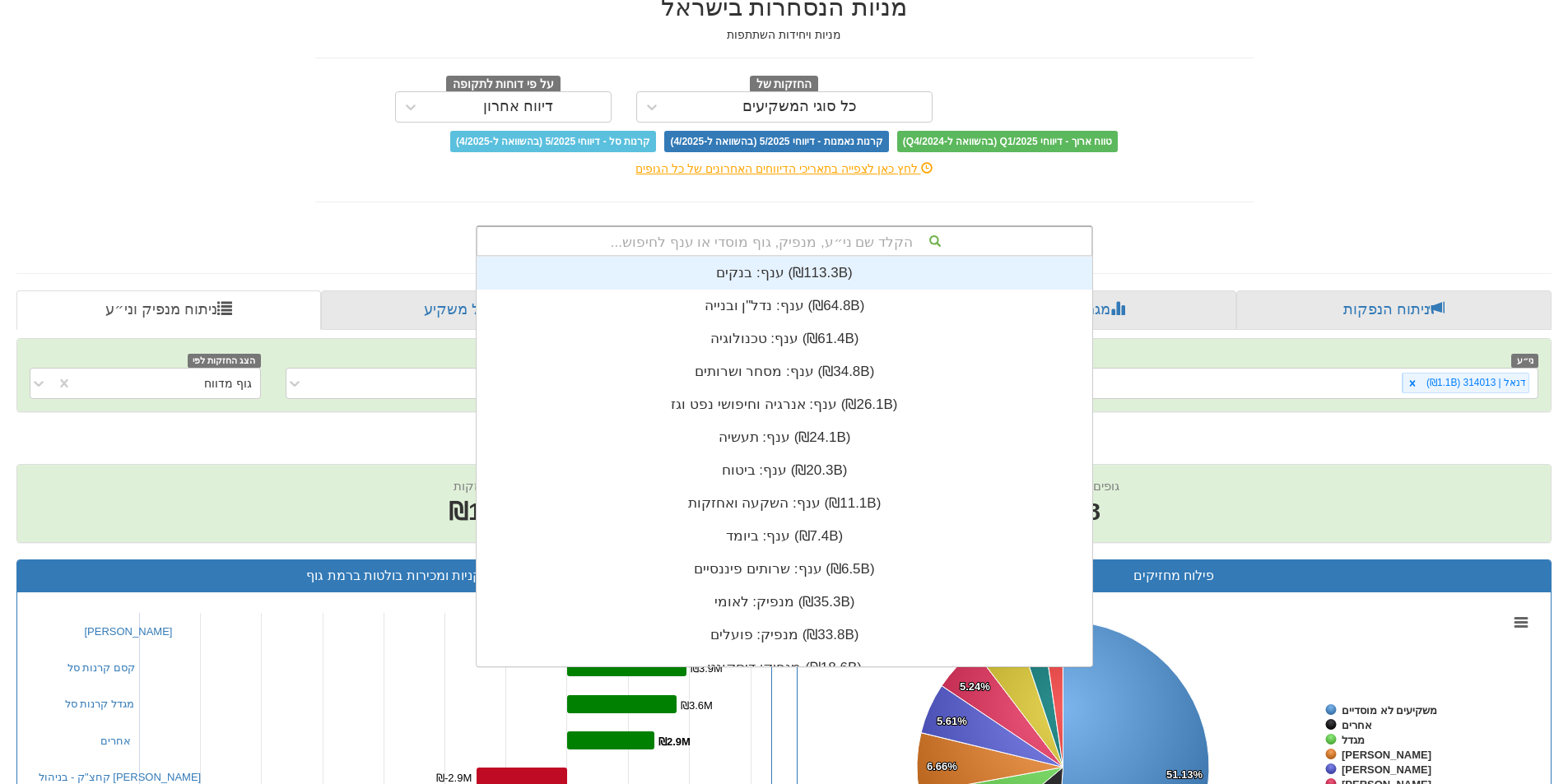
click at [908, 236] on div "הקלד שם ני״ע, מנפיק, גוף מוסדי או ענף לחיפוש..." at bounding box center [784, 241] width 614 height 28
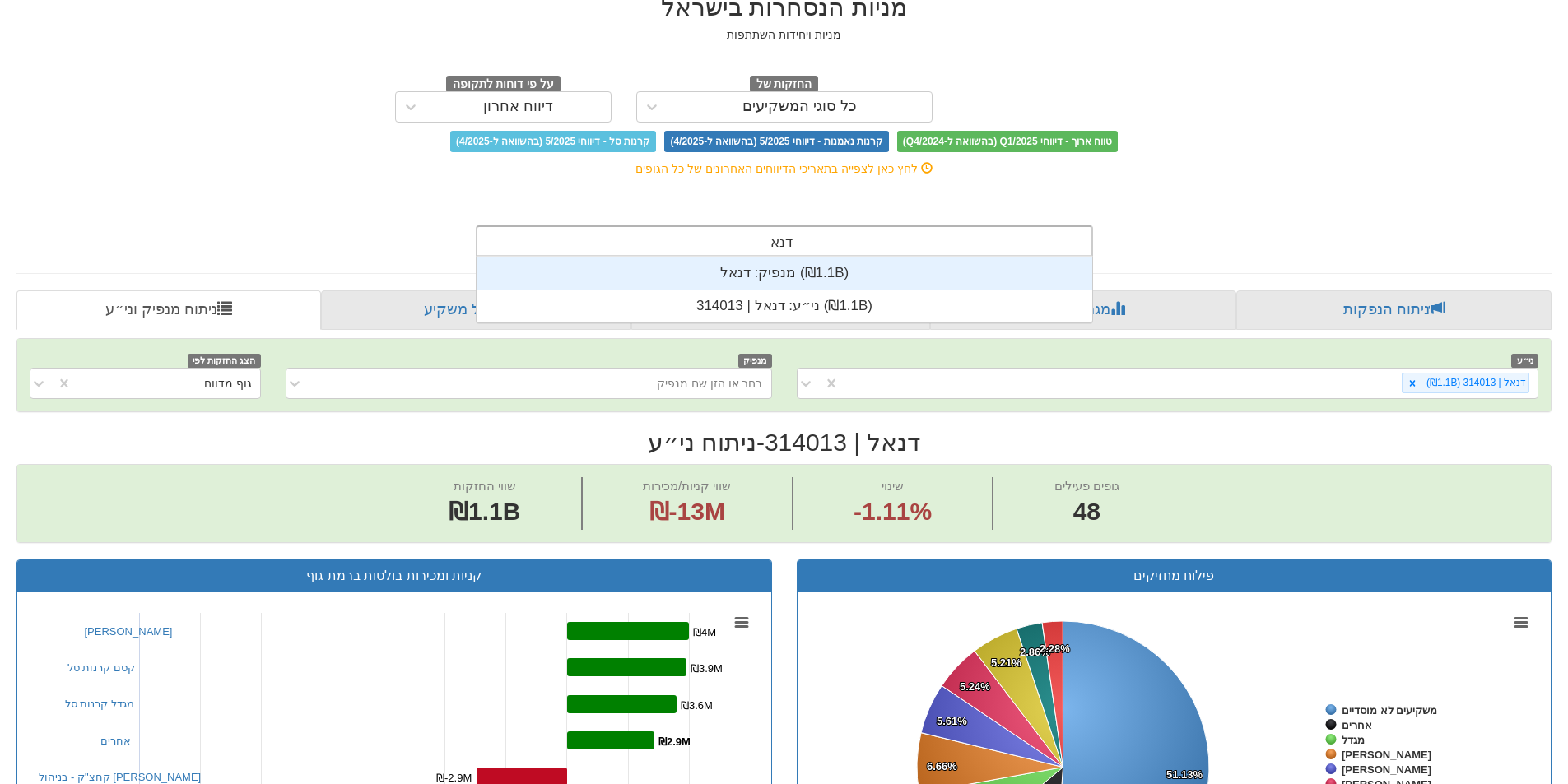
scroll to position [66, 0]
type input "דנאל"
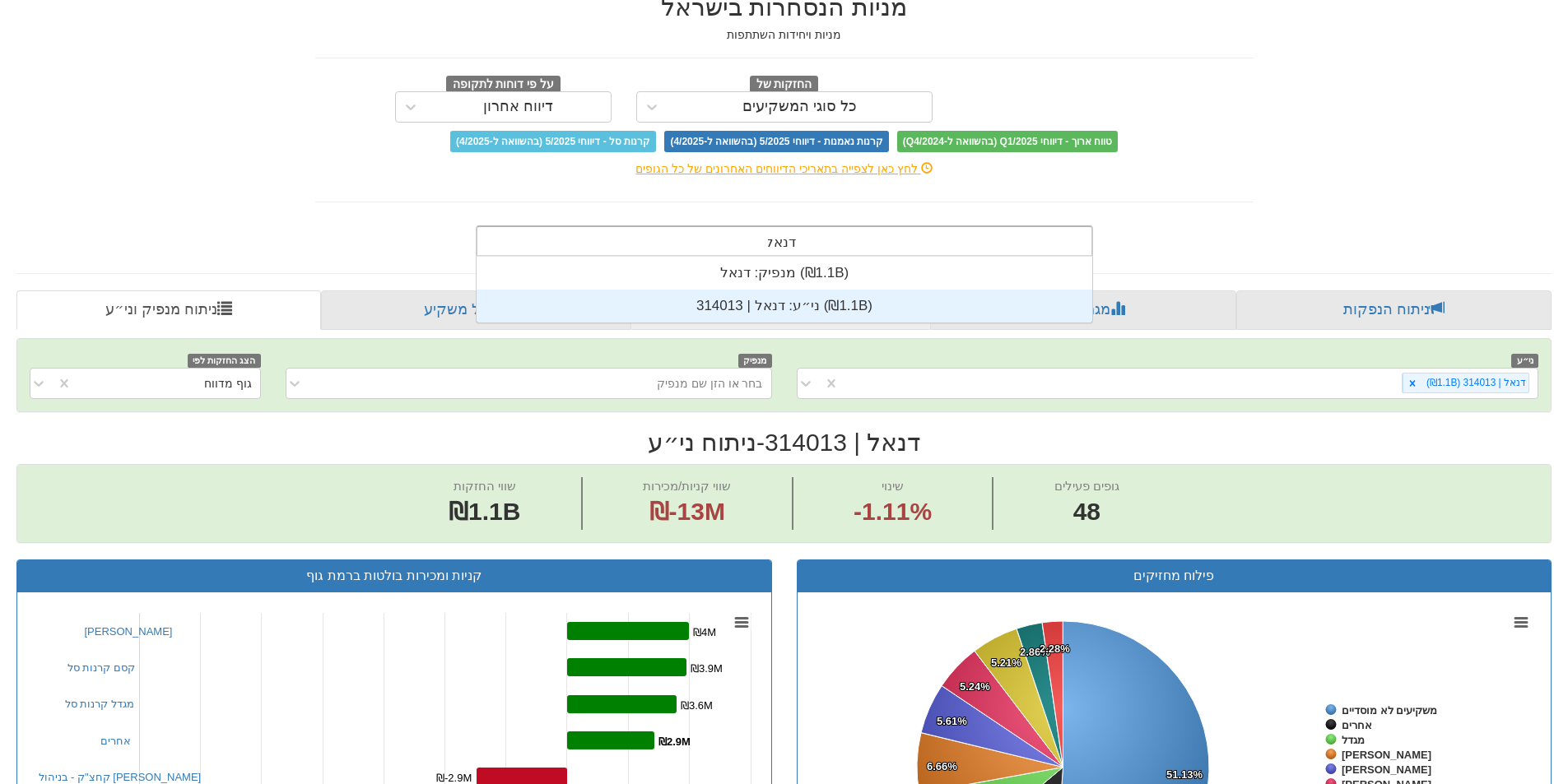
click at [818, 313] on div "ני״ע: ‏דנאל | 314013 ‎(₪1.1B)‎" at bounding box center [784, 305] width 616 height 33
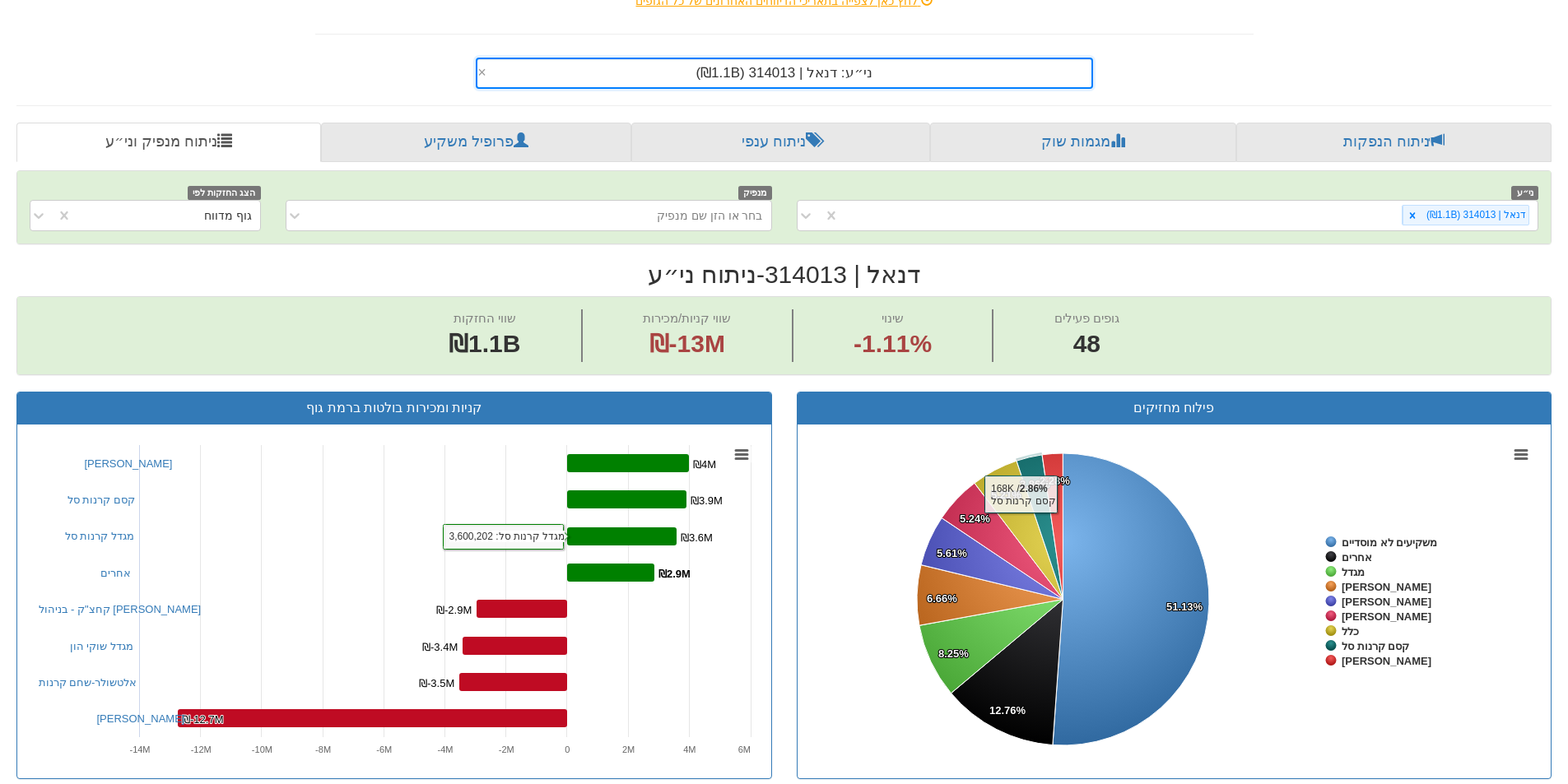
scroll to position [0, 0]
